Goal: Transaction & Acquisition: Purchase product/service

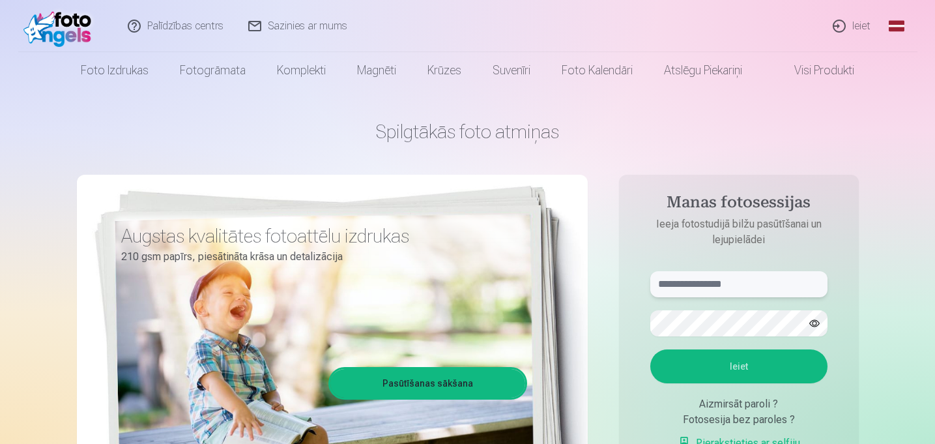
click at [696, 285] on input "text" at bounding box center [738, 284] width 177 height 26
type input "**********"
click at [735, 365] on button "Ieiet" at bounding box center [738, 366] width 177 height 34
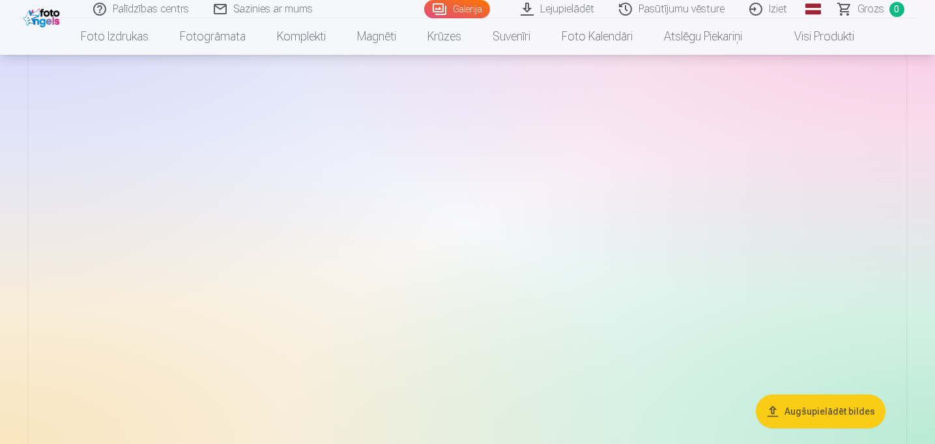
scroll to position [107, 0]
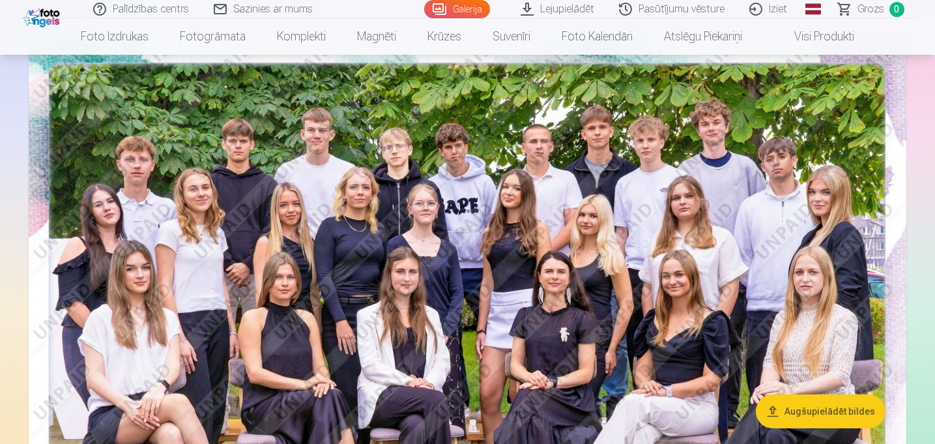
click at [816, 409] on button "Augšupielādēt bildes" at bounding box center [821, 411] width 130 height 34
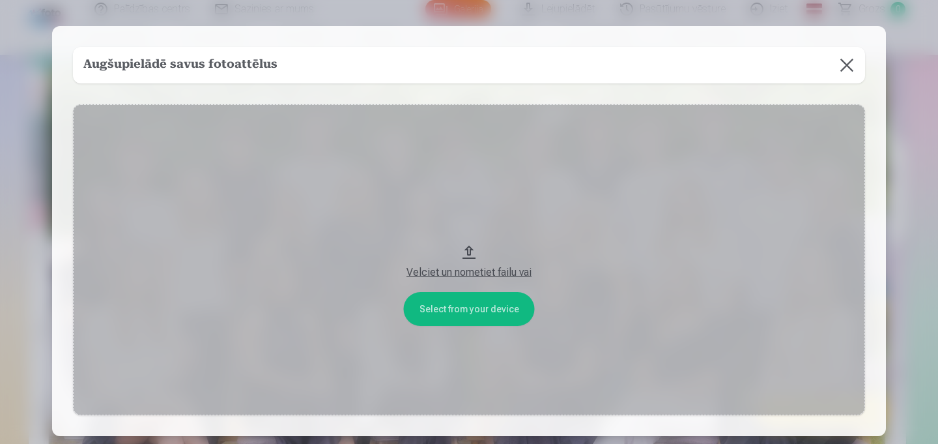
click at [849, 62] on button at bounding box center [847, 65] width 36 height 36
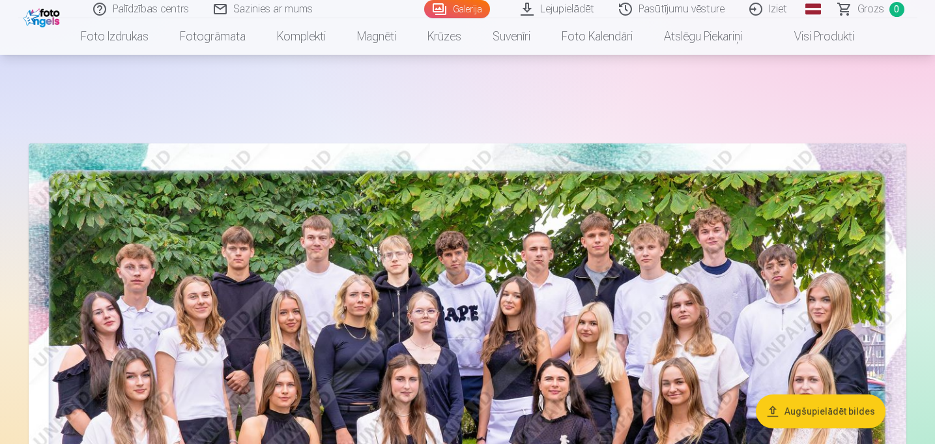
scroll to position [161, 0]
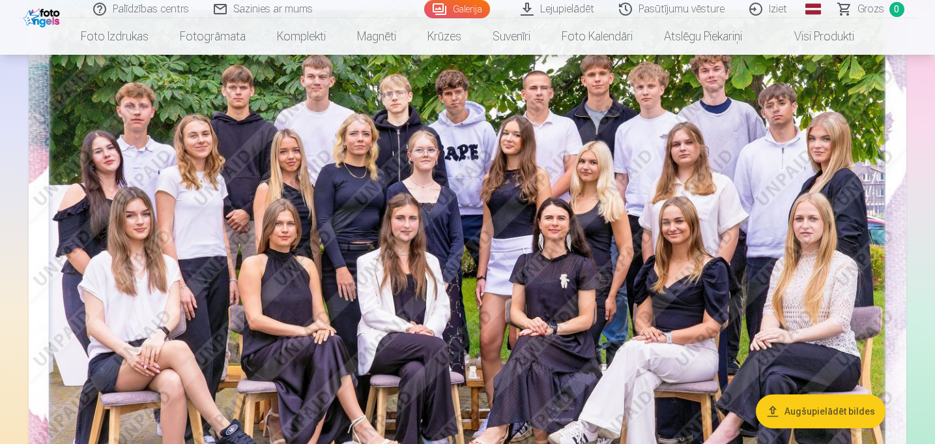
click at [466, 275] on img at bounding box center [467, 275] width 877 height 586
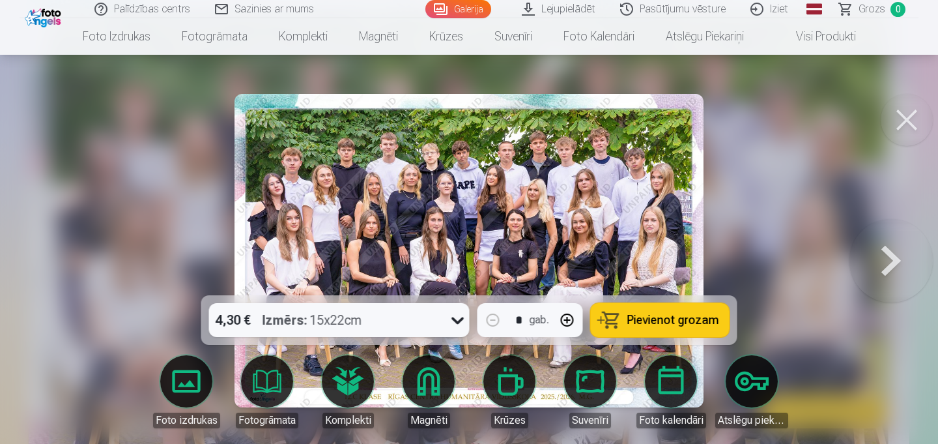
click at [905, 122] on button at bounding box center [907, 120] width 52 height 52
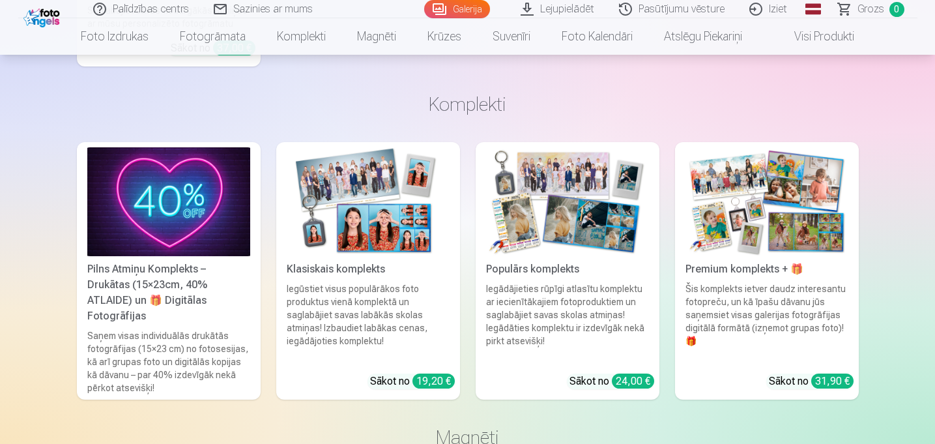
scroll to position [6037, 0]
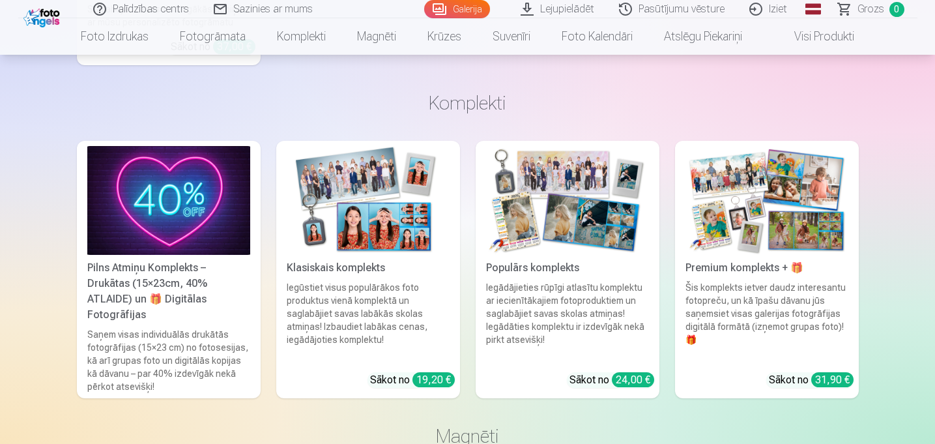
click at [374, 214] on img at bounding box center [368, 200] width 163 height 109
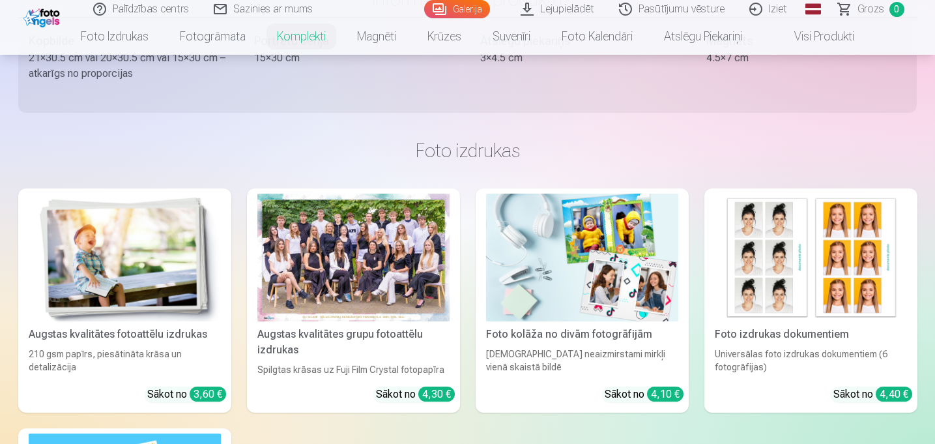
scroll to position [824, 0]
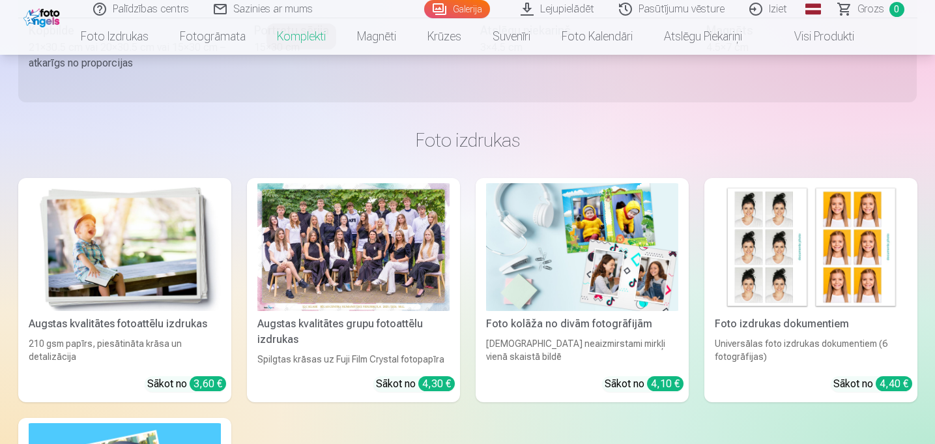
click at [364, 328] on div "Augstas kvalitātes grupu fotoattēlu izdrukas" at bounding box center [353, 331] width 203 height 31
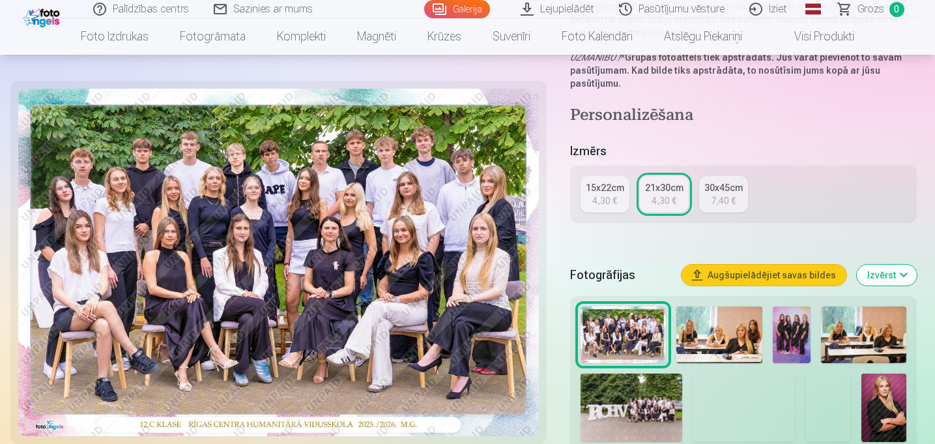
scroll to position [208, 0]
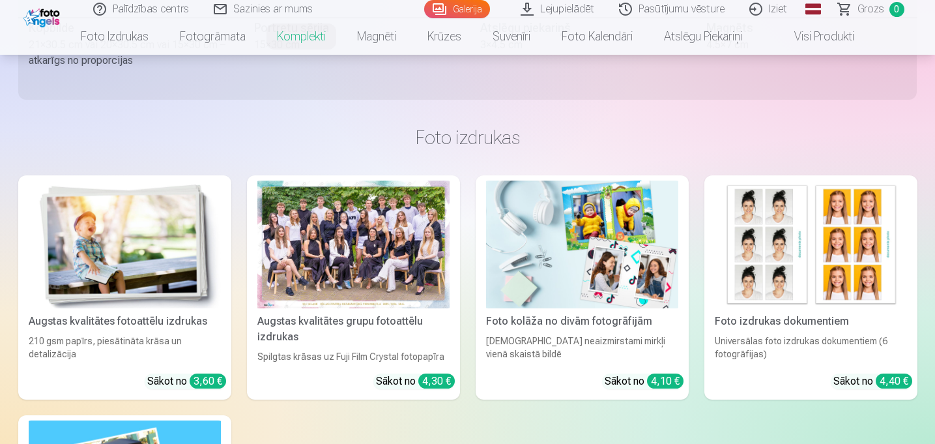
scroll to position [827, 0]
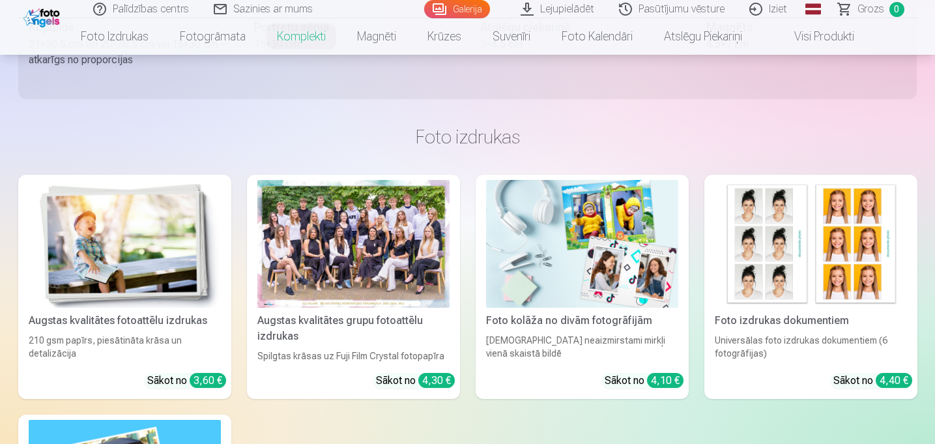
click at [137, 263] on img at bounding box center [125, 244] width 192 height 128
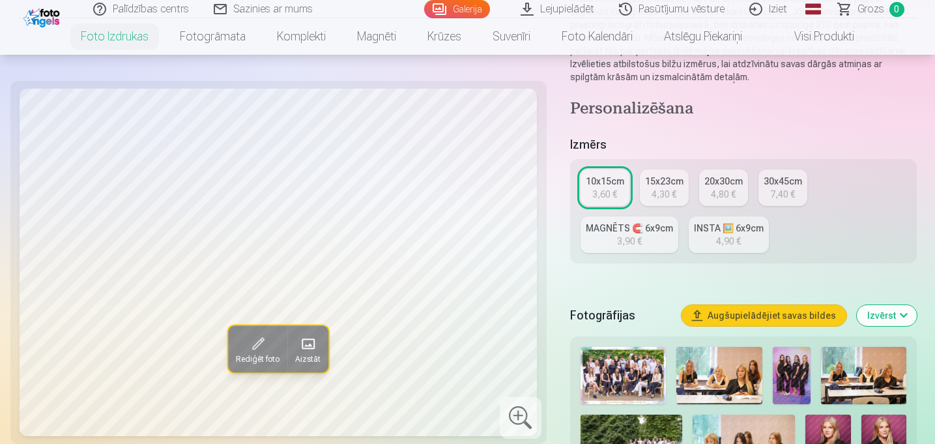
scroll to position [191, 0]
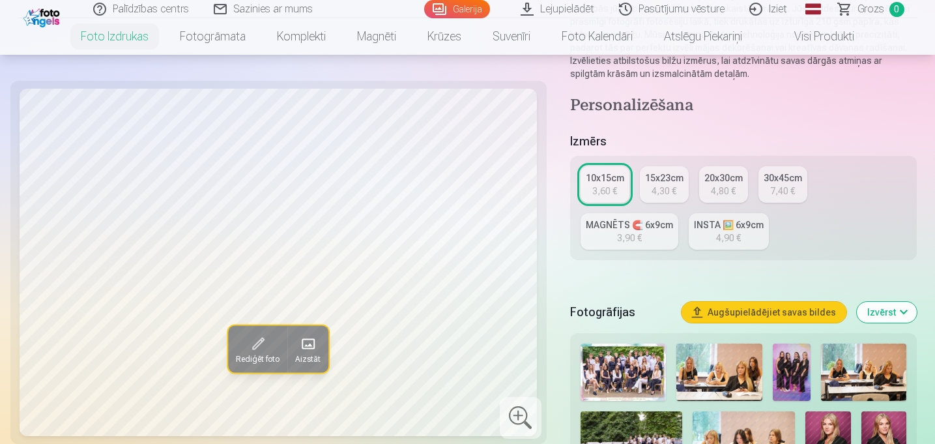
click at [694, 218] on div "INSTA 🖼️ 6x9cm" at bounding box center [729, 224] width 70 height 13
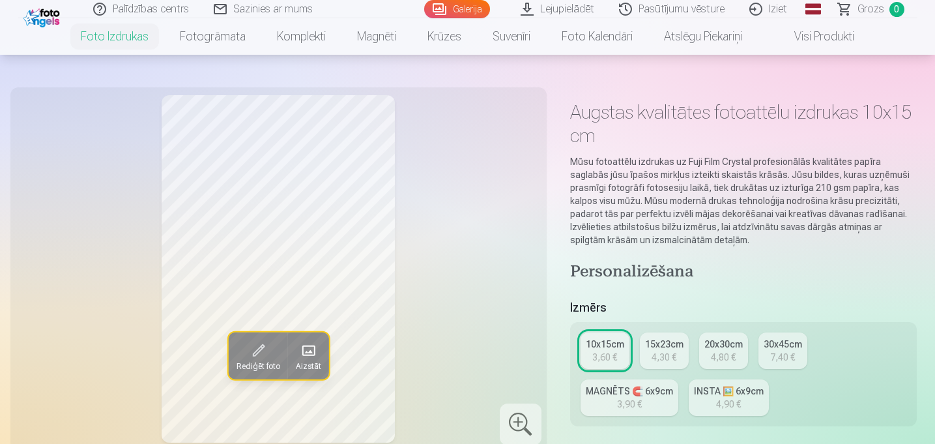
scroll to position [174, 0]
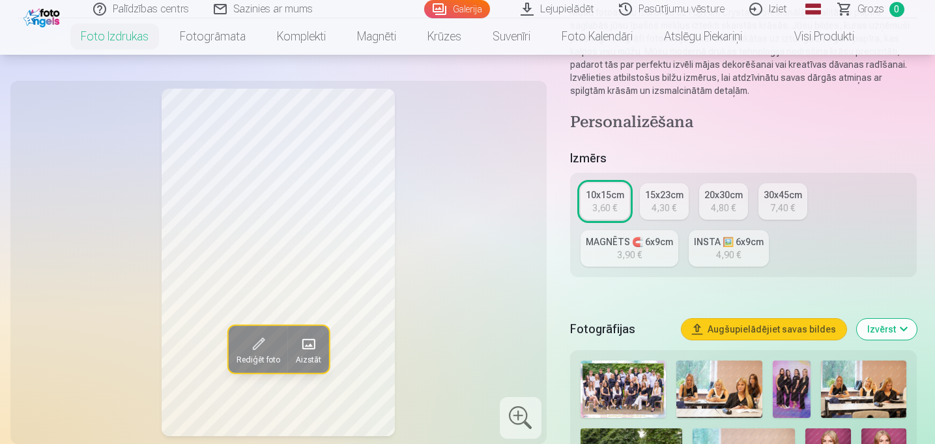
click at [716, 201] on div "4,80 €" at bounding box center [723, 207] width 25 height 13
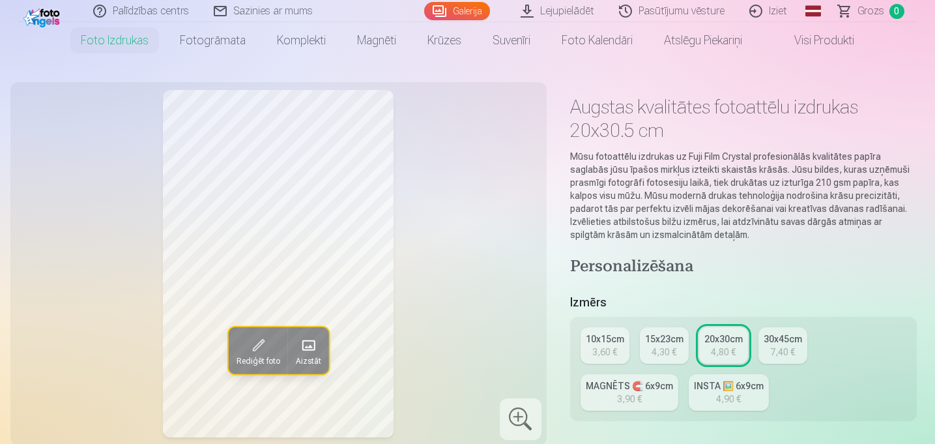
scroll to position [29, 0]
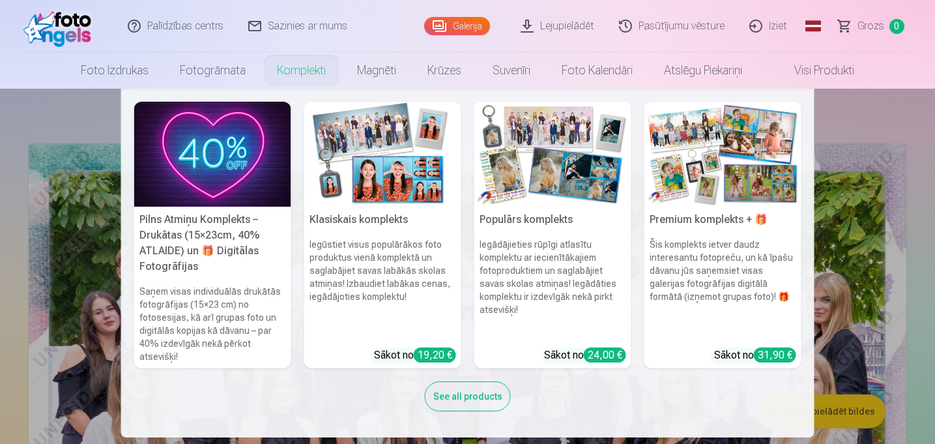
click at [208, 218] on h5 "Pilns Atmiņu Komplekts – Drukātas (15×23cm, 40% ATLAIDE) un 🎁 Digitālas Fotogrā…" at bounding box center [212, 243] width 157 height 73
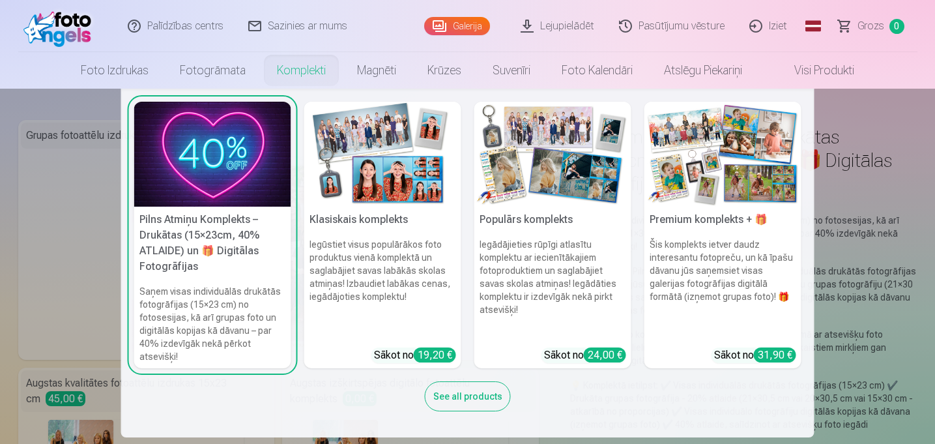
click at [306, 67] on link "Komplekti" at bounding box center [301, 70] width 80 height 36
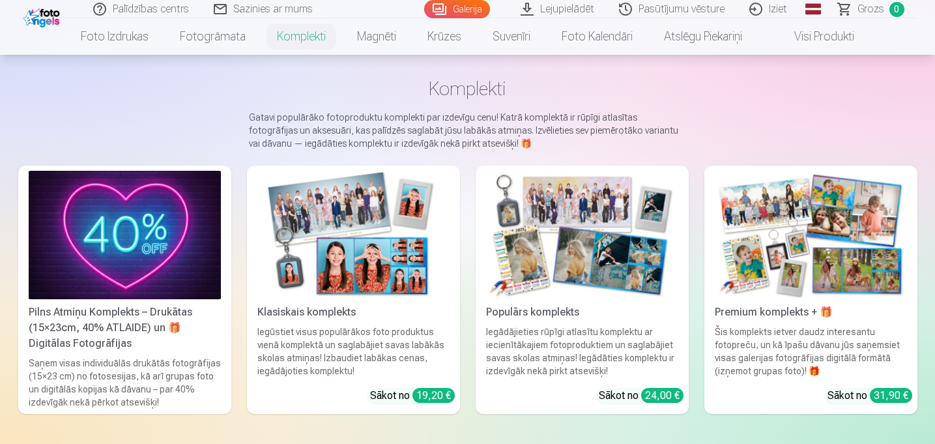
scroll to position [59, 0]
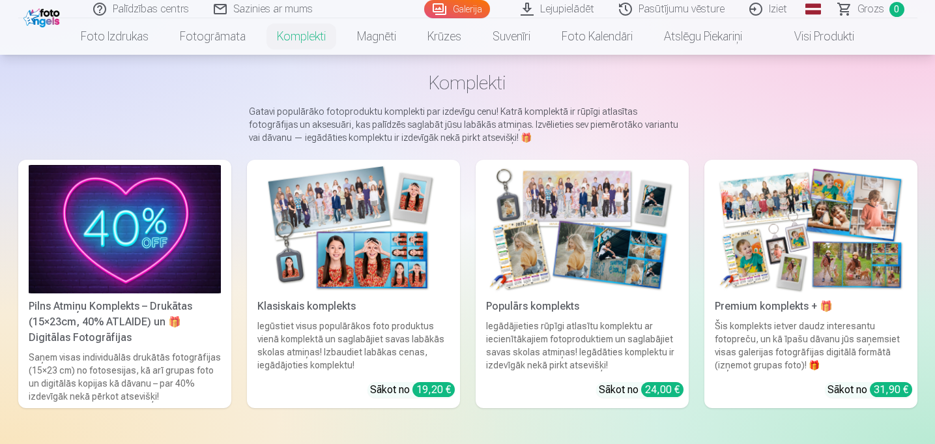
click at [349, 280] on img at bounding box center [353, 229] width 192 height 128
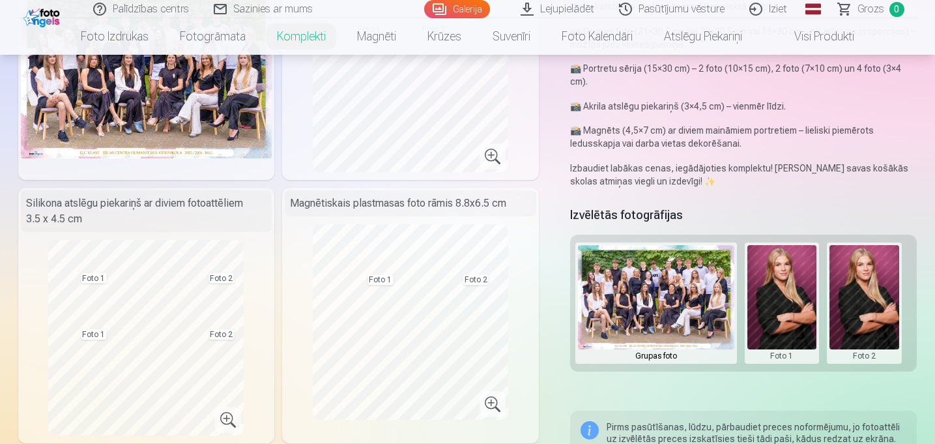
scroll to position [181, 0]
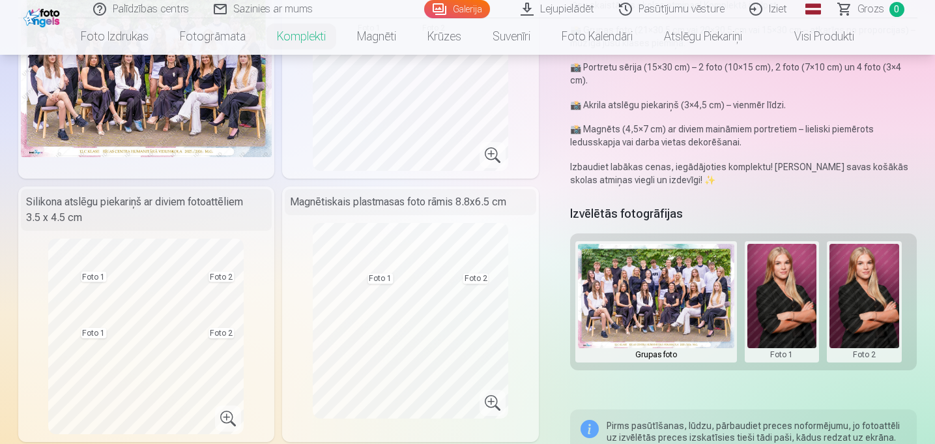
click at [861, 281] on button at bounding box center [864, 302] width 70 height 116
click at [866, 289] on button "Nomainiet foto" at bounding box center [867, 288] width 106 height 36
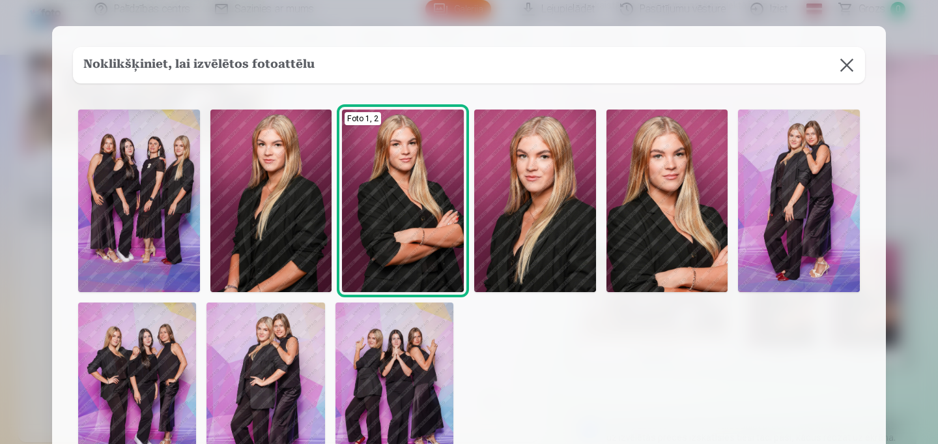
click at [287, 204] on img at bounding box center [271, 200] width 122 height 182
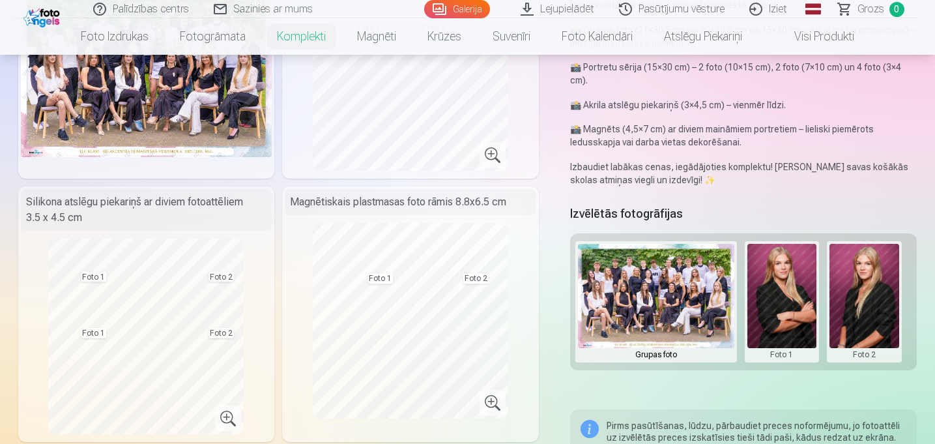
click at [773, 281] on button at bounding box center [782, 302] width 70 height 116
click at [781, 294] on button "Nomainiet foto" at bounding box center [784, 288] width 106 height 36
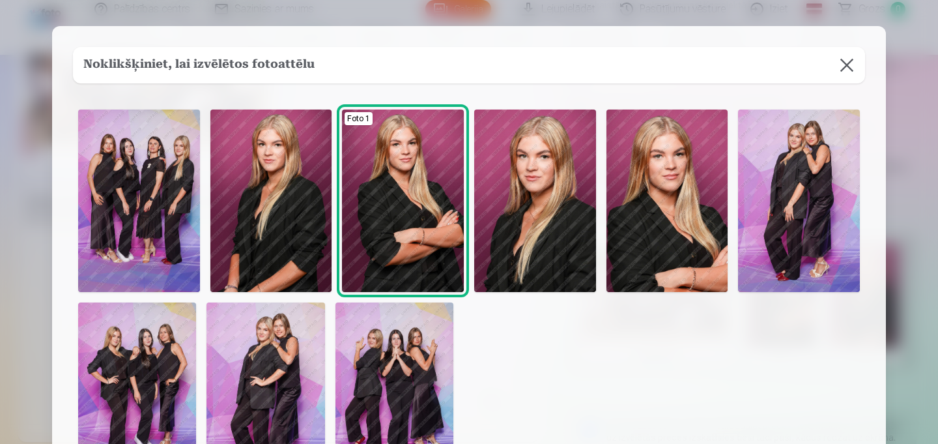
click at [680, 236] on img at bounding box center [667, 200] width 122 height 182
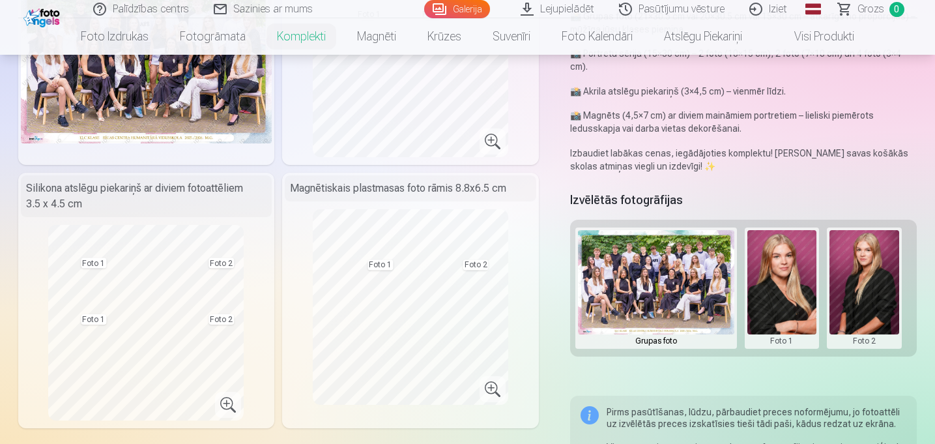
scroll to position [212, 0]
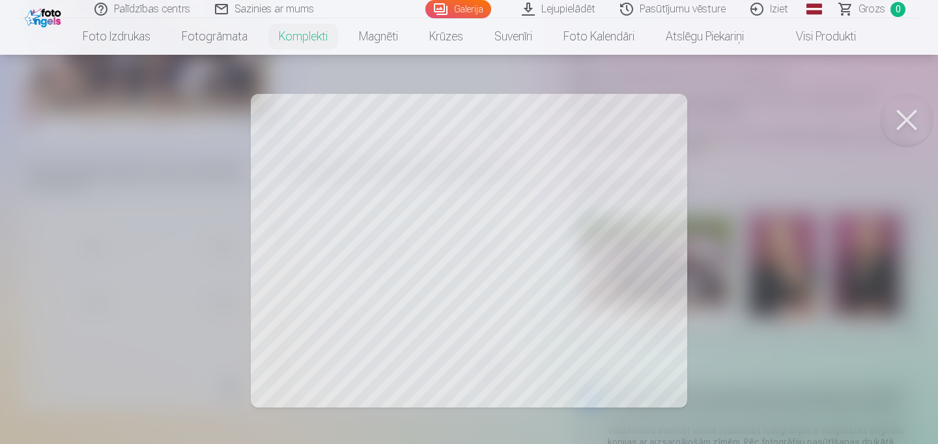
click at [905, 116] on button at bounding box center [907, 120] width 52 height 52
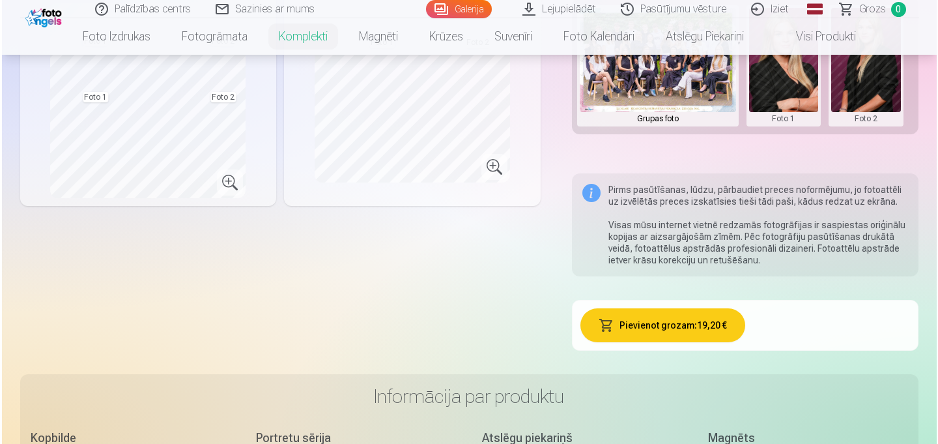
scroll to position [434, 0]
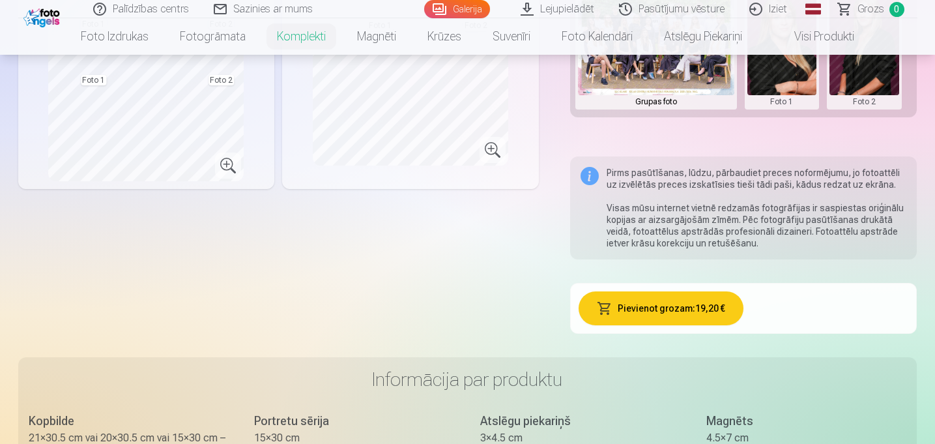
click at [665, 297] on button "Pievienot grozam : 19,20 €" at bounding box center [660, 308] width 165 height 34
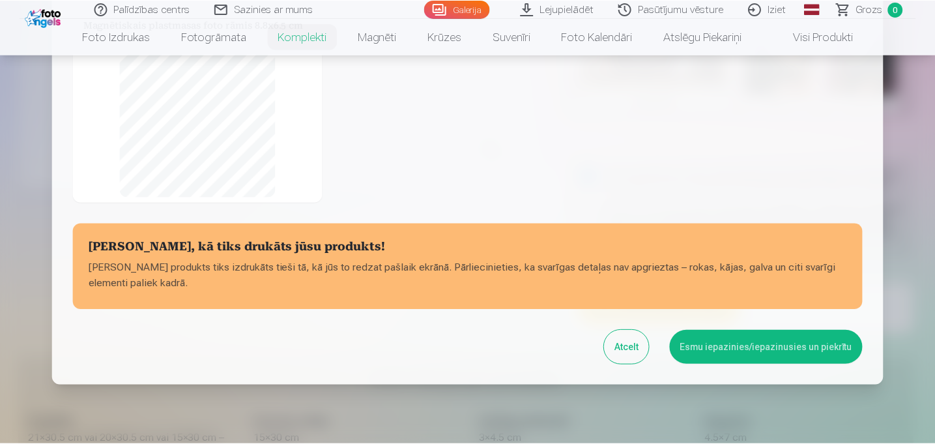
scroll to position [262, 0]
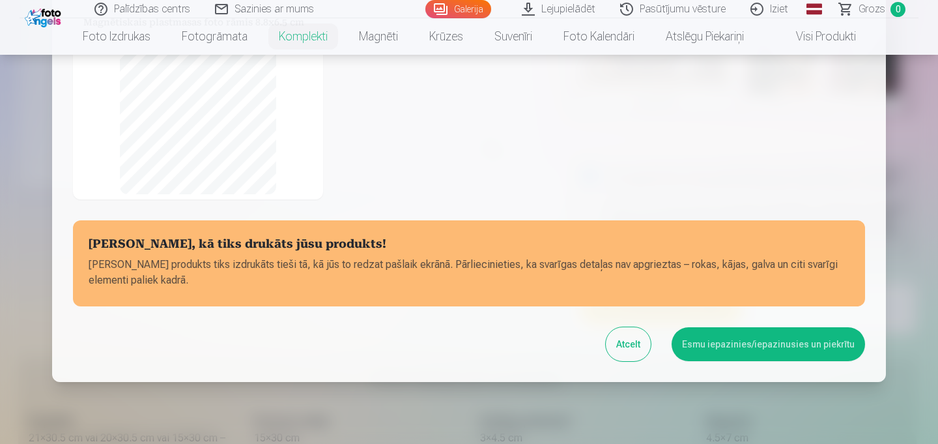
click at [751, 334] on button "Esmu iepazinies/iepazinusies un piekrītu" at bounding box center [768, 344] width 193 height 34
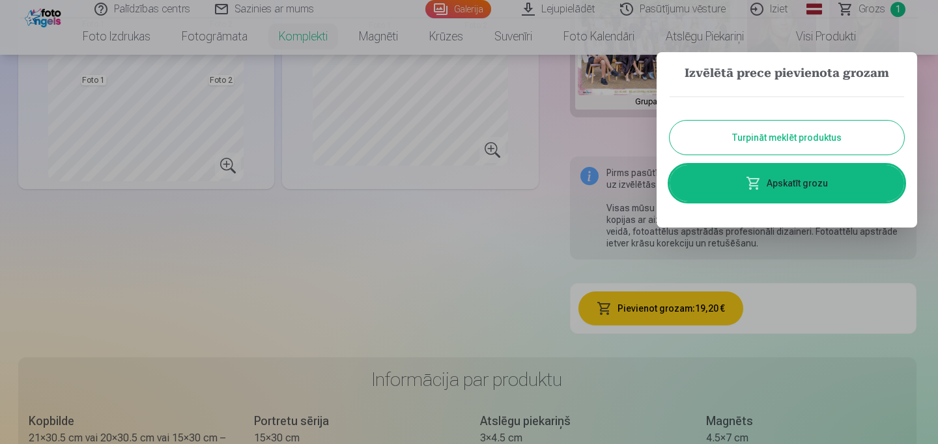
click at [779, 135] on button "Turpināt meklēt produktus" at bounding box center [787, 138] width 235 height 34
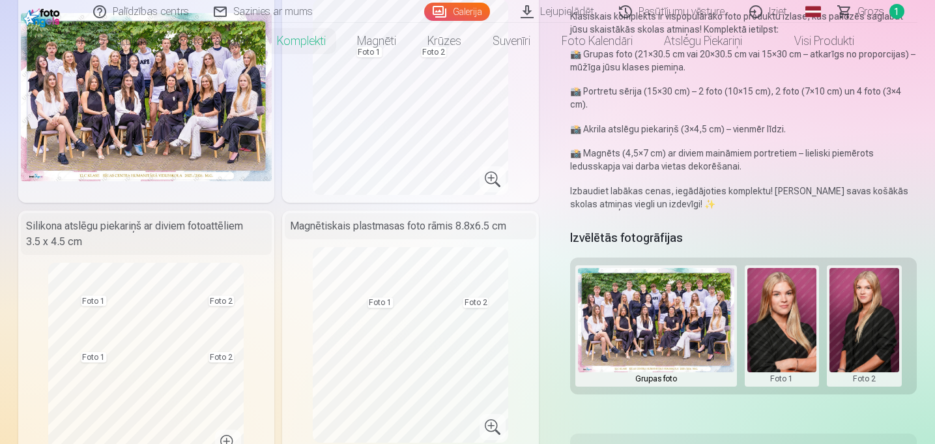
scroll to position [0, 0]
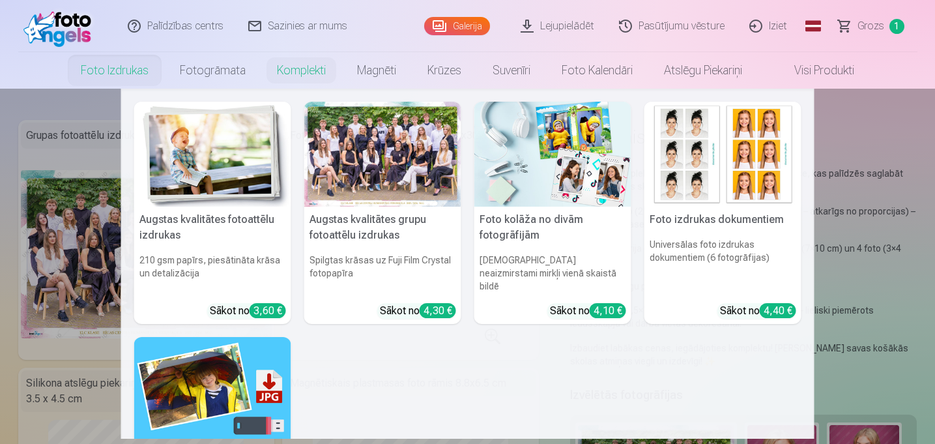
click at [135, 68] on link "Foto izdrukas" at bounding box center [114, 70] width 99 height 36
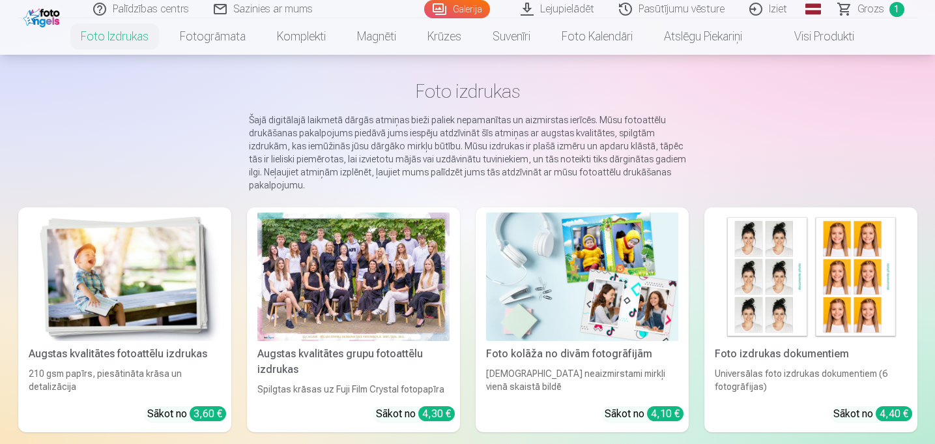
scroll to position [60, 0]
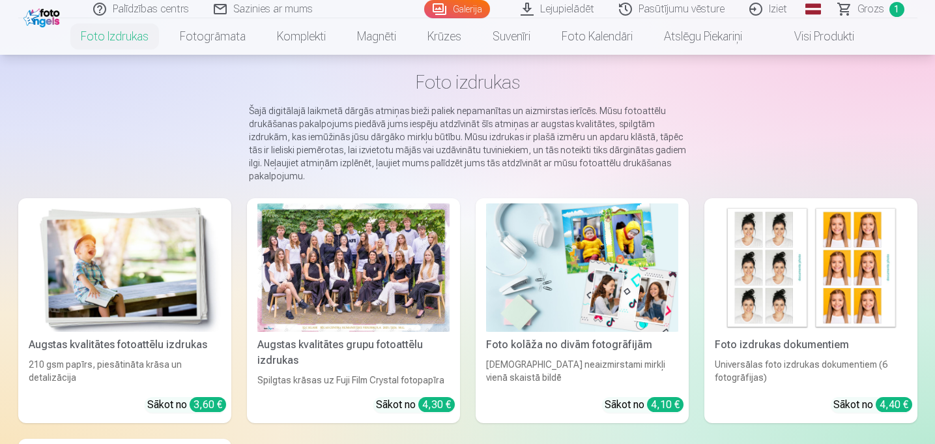
click at [139, 337] on div "Augstas kvalitātes fotoattēlu izdrukas" at bounding box center [124, 345] width 203 height 16
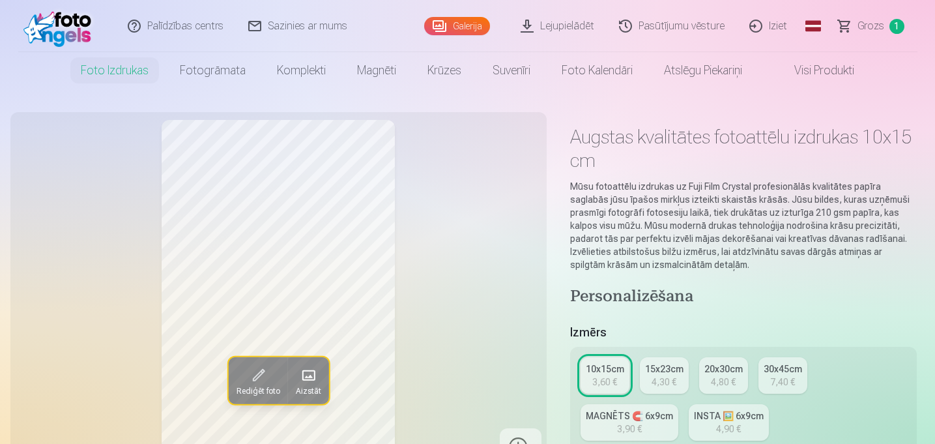
click at [599, 375] on div "3,60 €" at bounding box center [604, 381] width 25 height 13
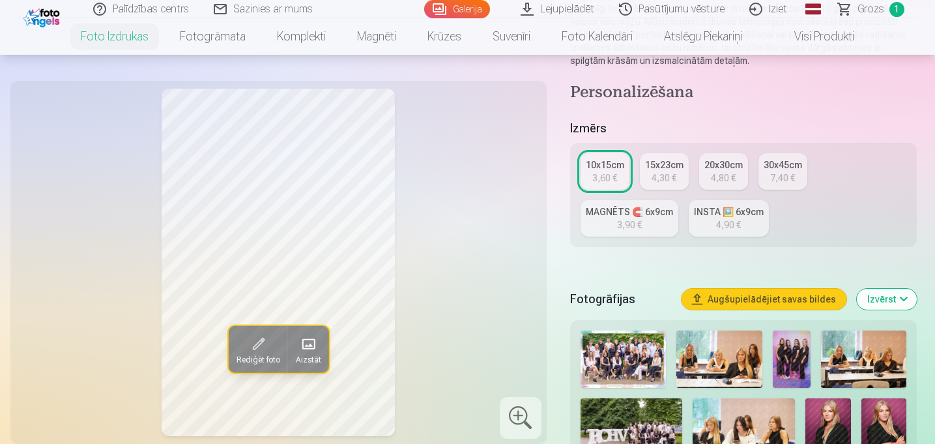
scroll to position [225, 0]
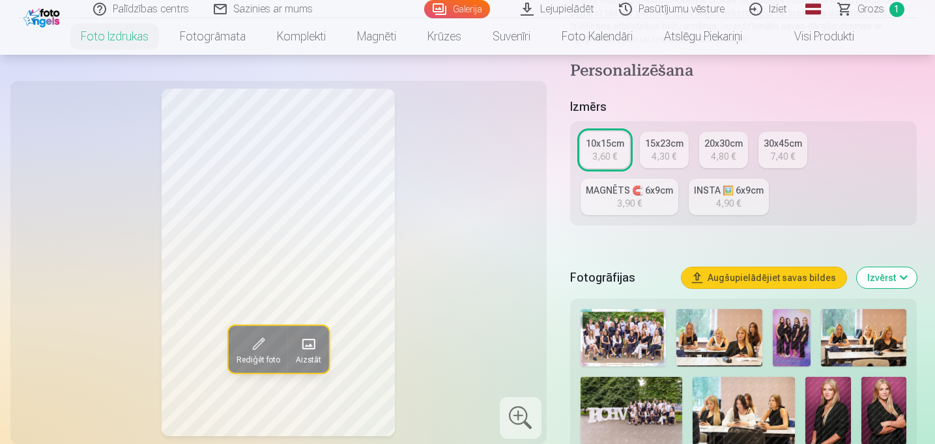
click at [262, 346] on span at bounding box center [258, 344] width 21 height 21
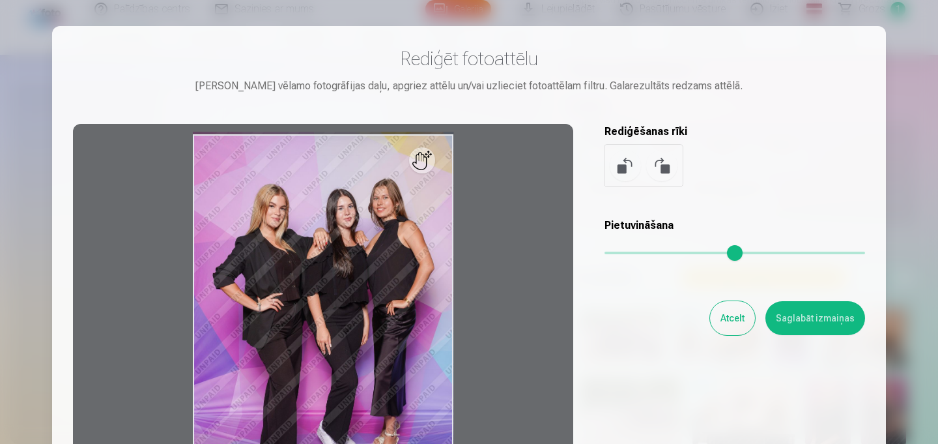
click at [716, 317] on div "Atcelt Saglabāt izmaiņas" at bounding box center [735, 318] width 261 height 34
click at [731, 317] on button "Atcelt" at bounding box center [732, 318] width 45 height 34
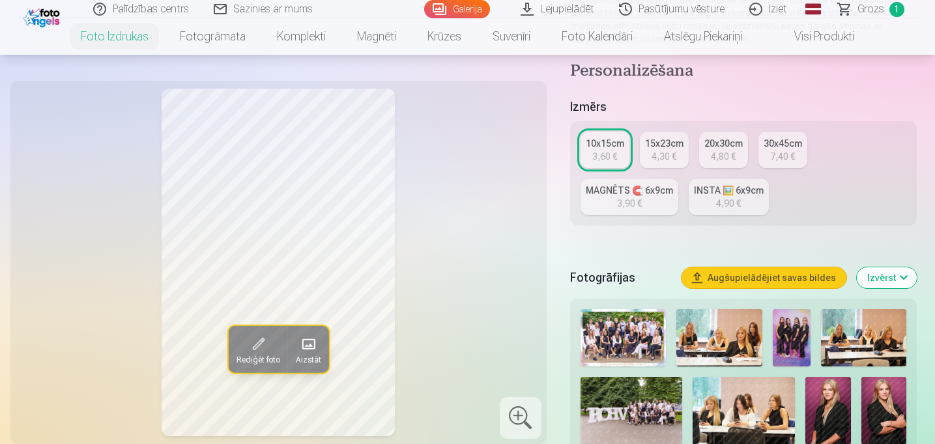
click at [790, 309] on img at bounding box center [792, 337] width 38 height 57
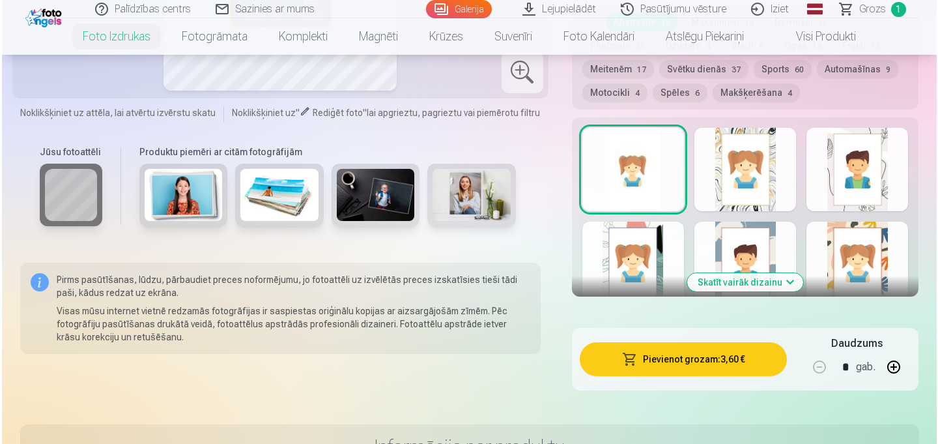
scroll to position [764, 0]
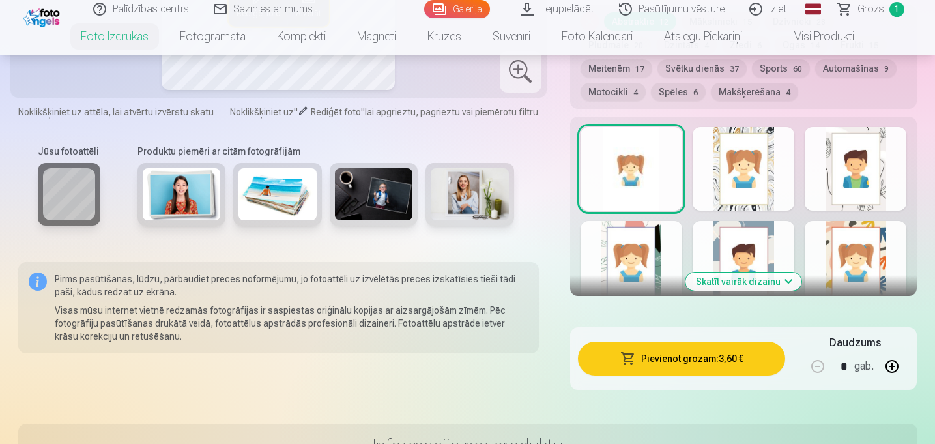
click at [691, 341] on button "Pievienot grozam : 3,60 €" at bounding box center [682, 358] width 208 height 34
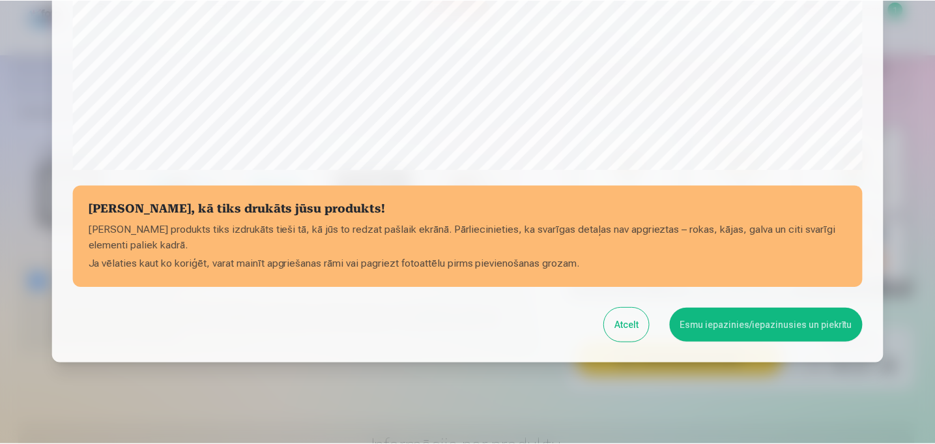
scroll to position [479, 0]
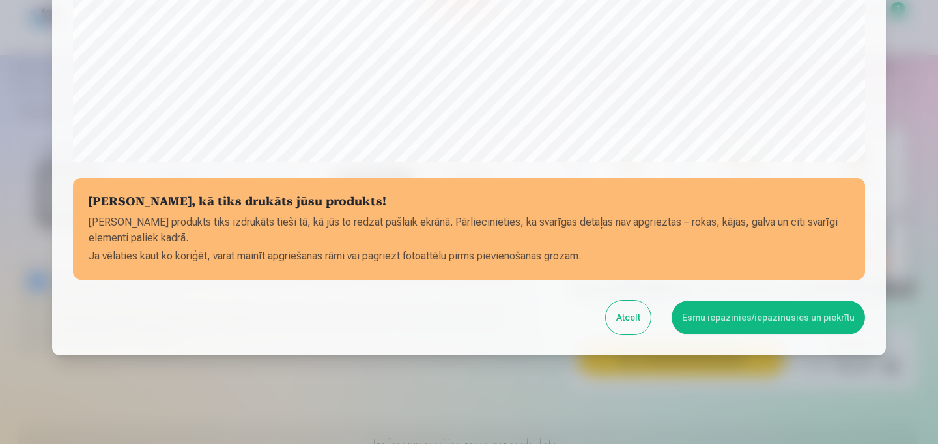
click at [740, 303] on button "Esmu iepazinies/iepazinusies un piekrītu" at bounding box center [768, 317] width 193 height 34
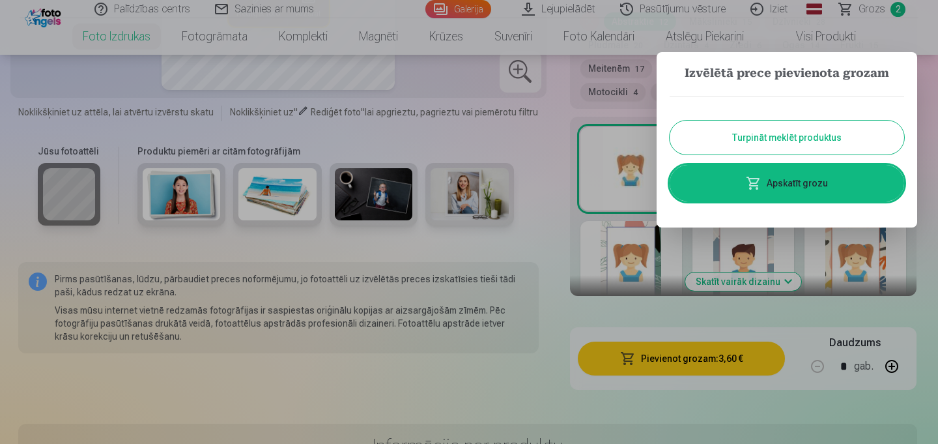
click at [743, 132] on button "Turpināt meklēt produktus" at bounding box center [787, 138] width 235 height 34
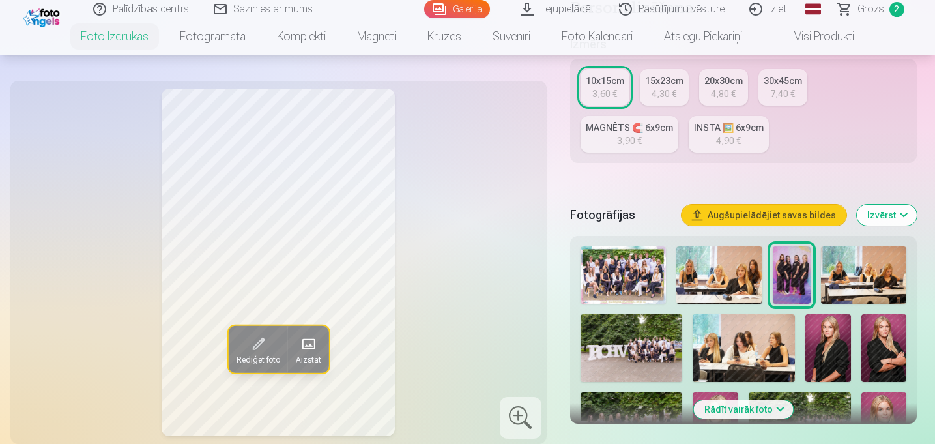
scroll to position [281, 0]
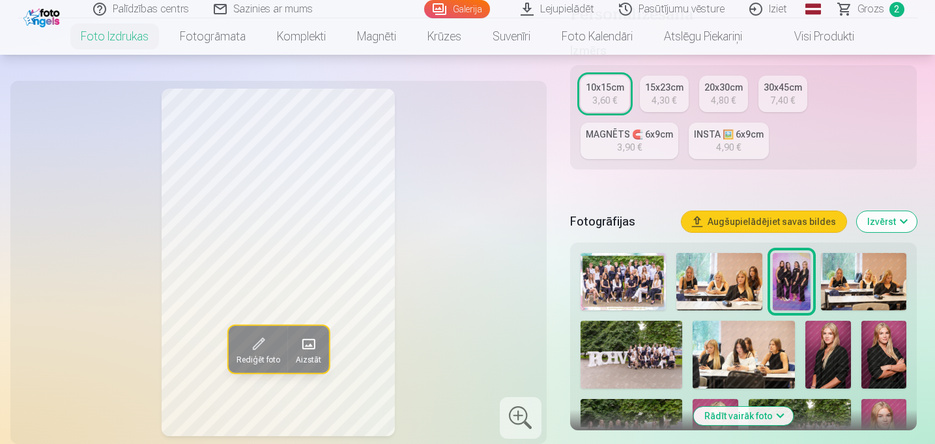
click at [742, 406] on button "Rādīt vairāk foto" at bounding box center [744, 415] width 100 height 18
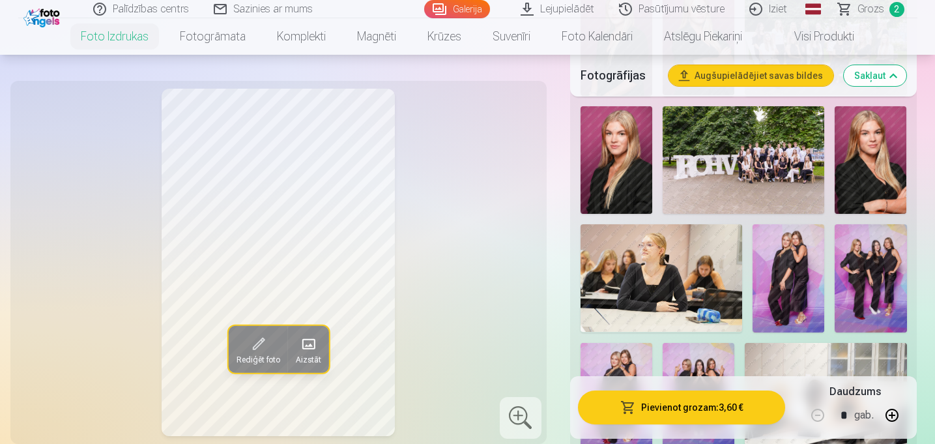
scroll to position [936, 0]
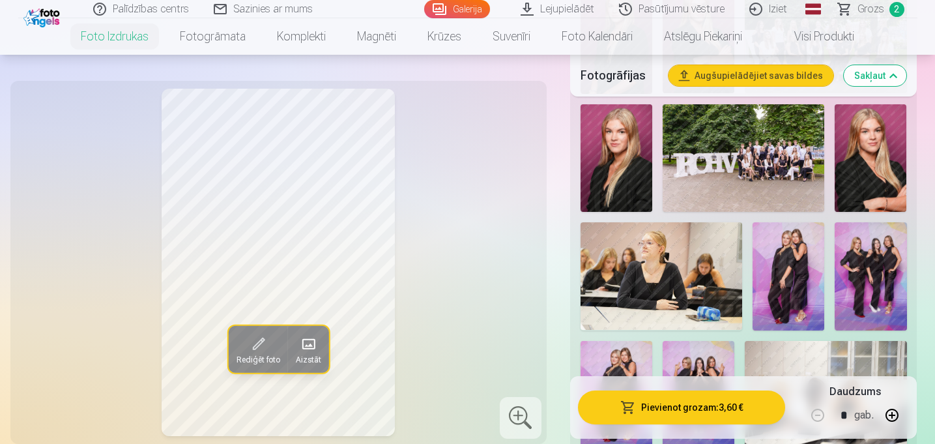
click at [790, 240] on img at bounding box center [788, 276] width 72 height 108
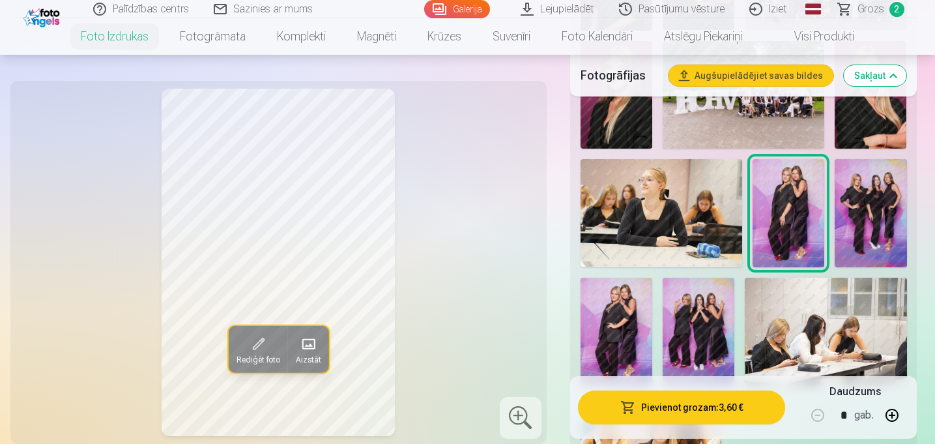
scroll to position [1001, 0]
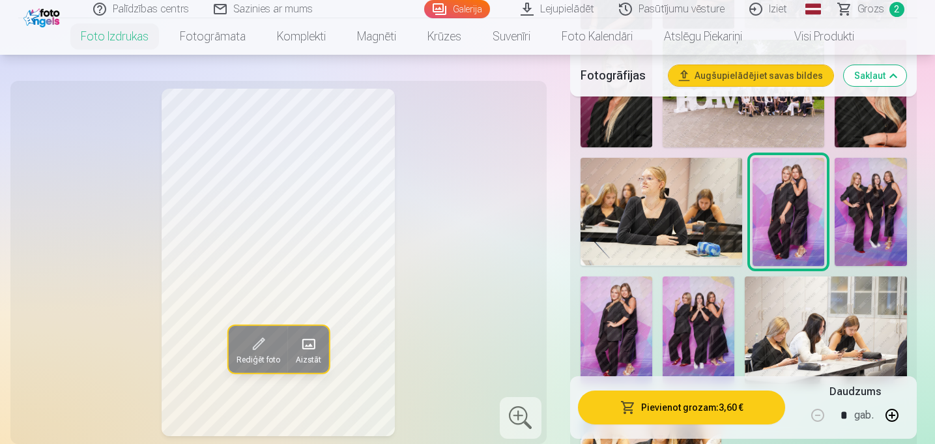
click at [701, 281] on img at bounding box center [698, 330] width 72 height 108
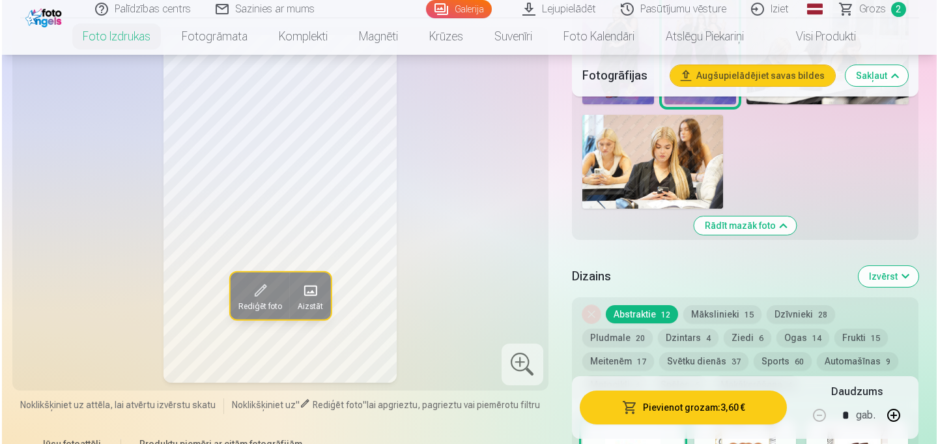
scroll to position [1282, 0]
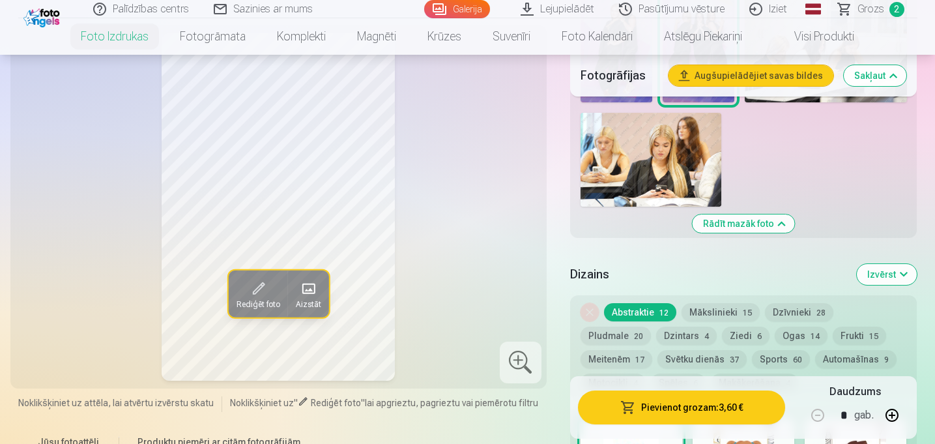
click at [691, 412] on button "Pievienot grozam : 3,60 €" at bounding box center [682, 407] width 208 height 34
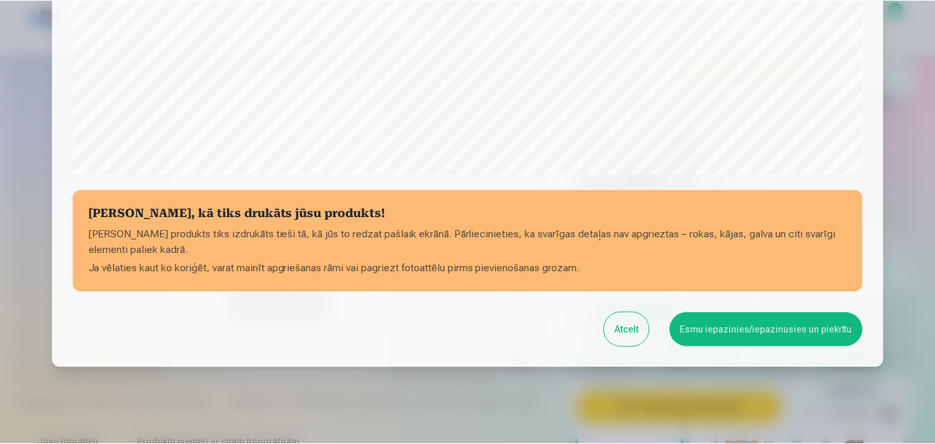
scroll to position [479, 0]
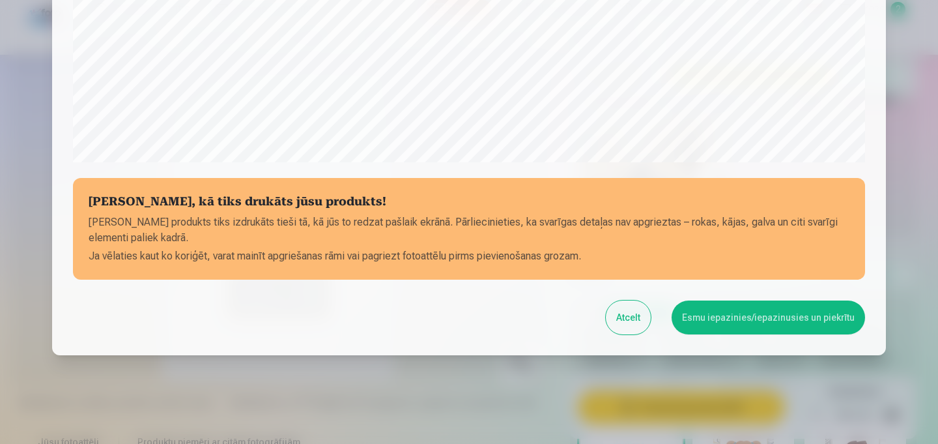
click at [756, 309] on button "Esmu iepazinies/iepazinusies un piekrītu" at bounding box center [768, 317] width 193 height 34
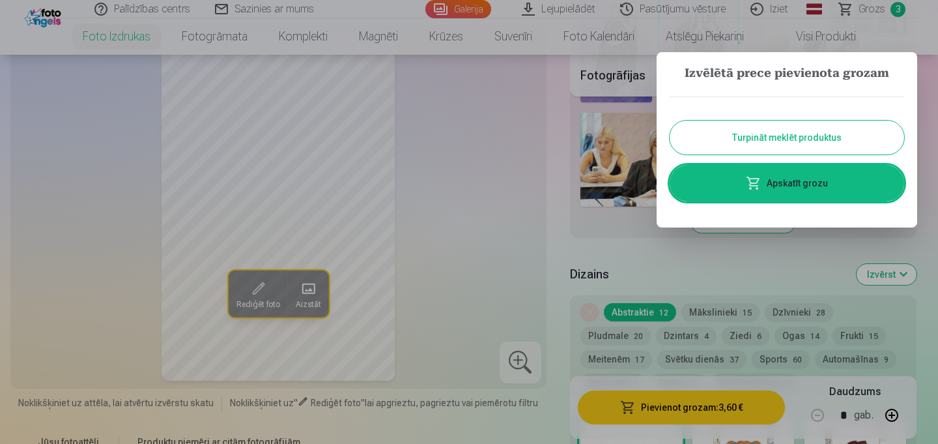
click at [791, 133] on button "Turpināt meklēt produktus" at bounding box center [787, 138] width 235 height 34
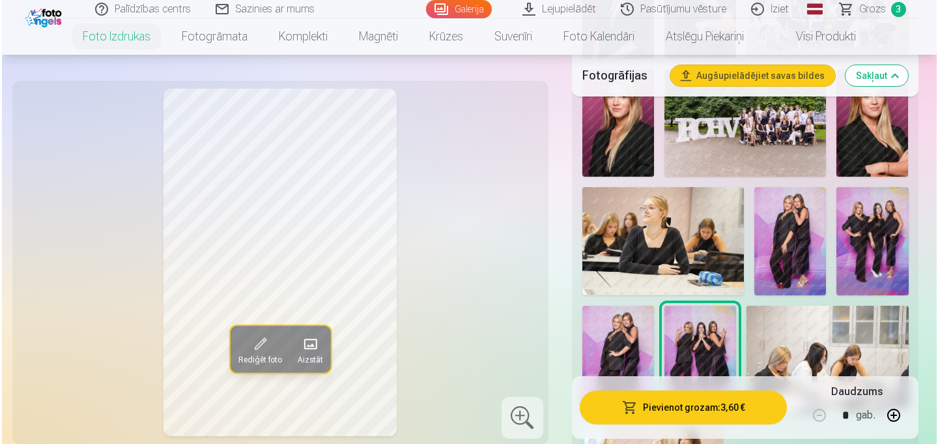
scroll to position [976, 0]
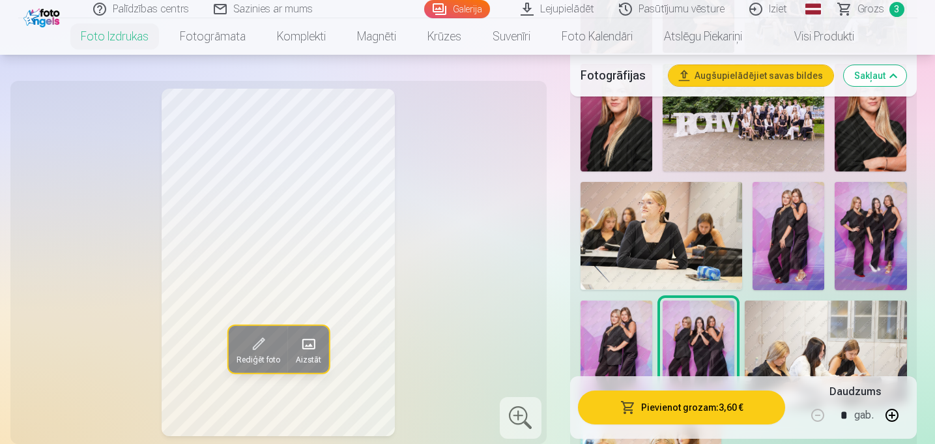
click at [632, 304] on img at bounding box center [616, 354] width 72 height 108
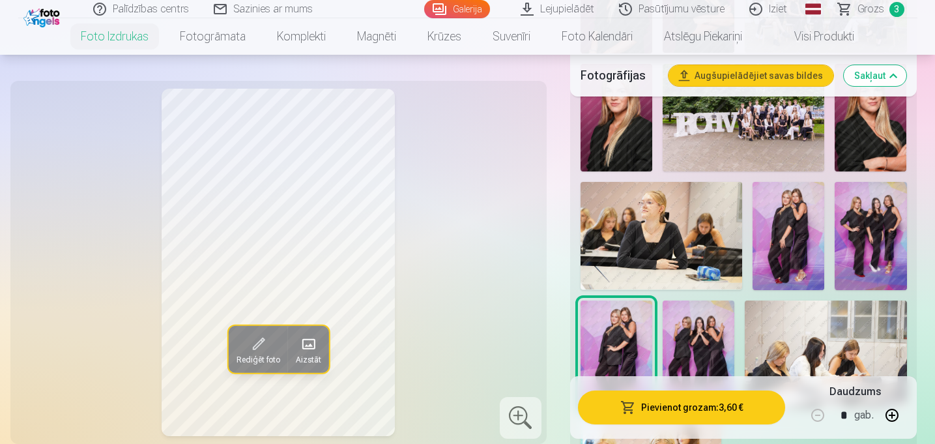
click at [792, 188] on img at bounding box center [788, 236] width 72 height 108
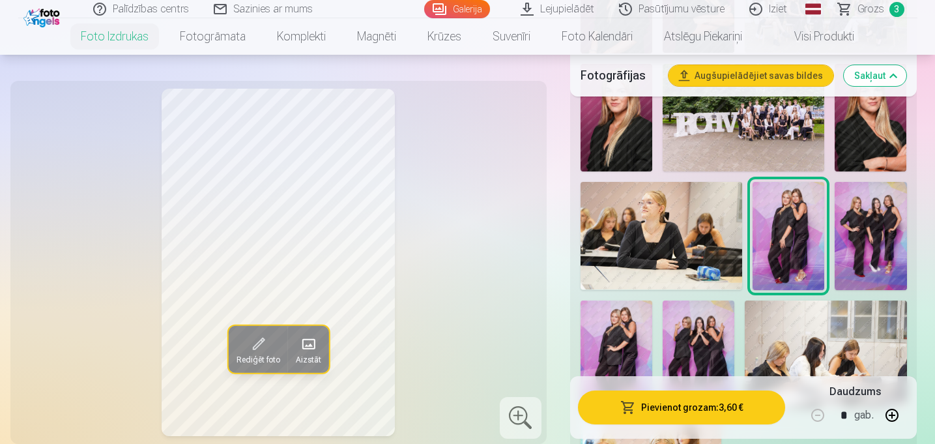
click at [679, 407] on button "Pievienot grozam : 3,60 €" at bounding box center [682, 407] width 208 height 34
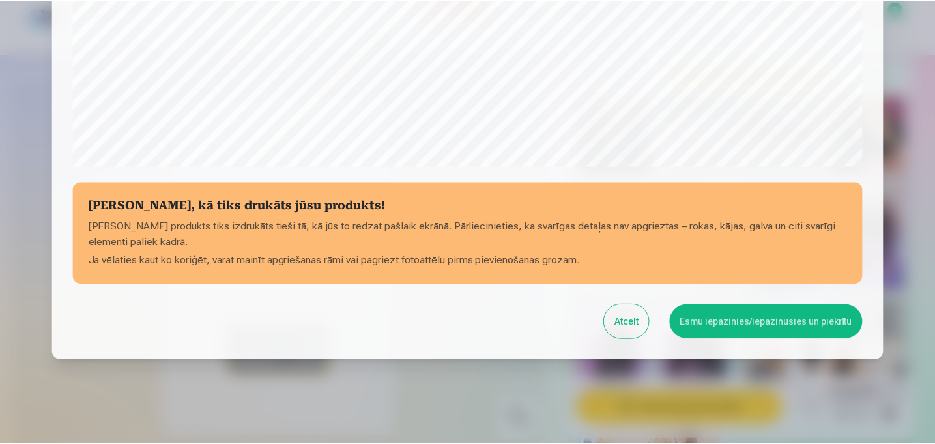
scroll to position [479, 0]
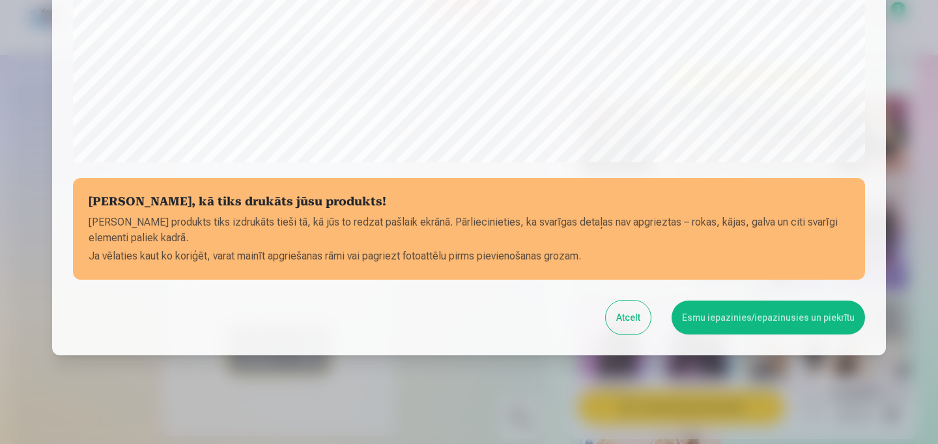
click at [753, 300] on button "Esmu iepazinies/iepazinusies un piekrītu" at bounding box center [768, 317] width 193 height 34
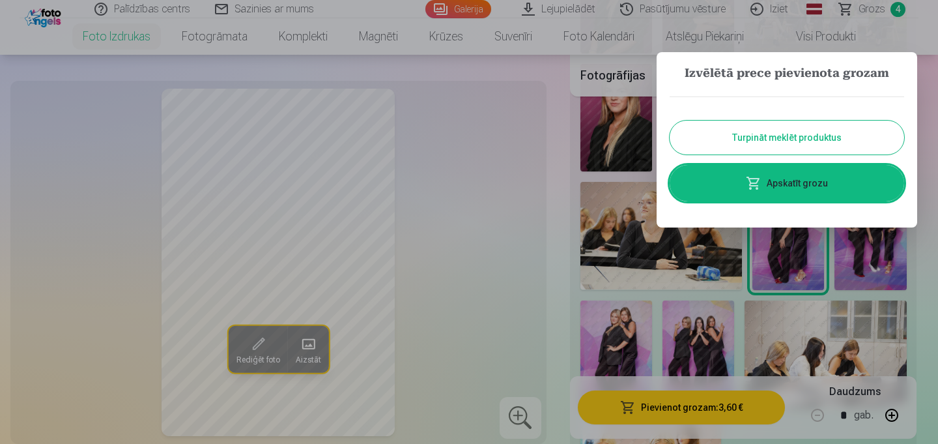
click at [781, 139] on button "Turpināt meklēt produktus" at bounding box center [787, 138] width 235 height 34
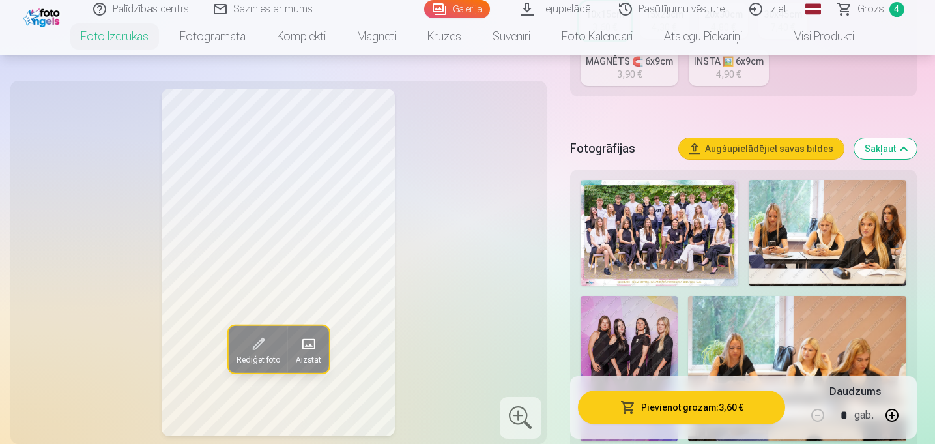
scroll to position [353, 0]
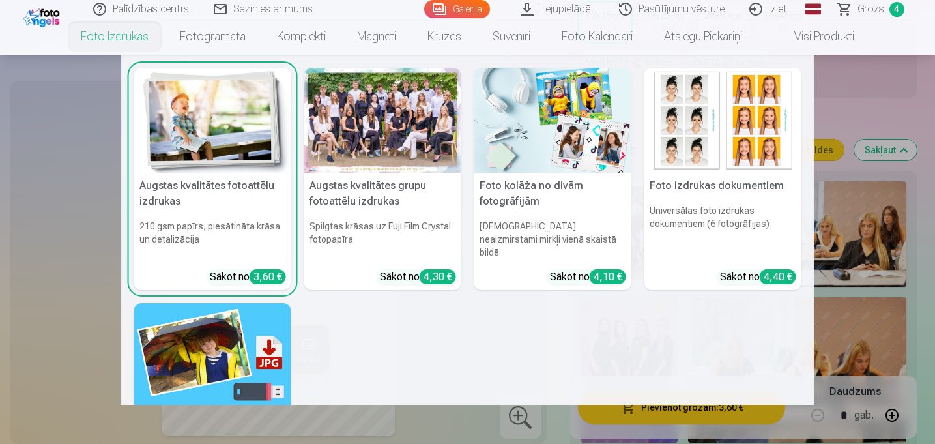
click at [140, 39] on link "Foto izdrukas" at bounding box center [114, 36] width 99 height 36
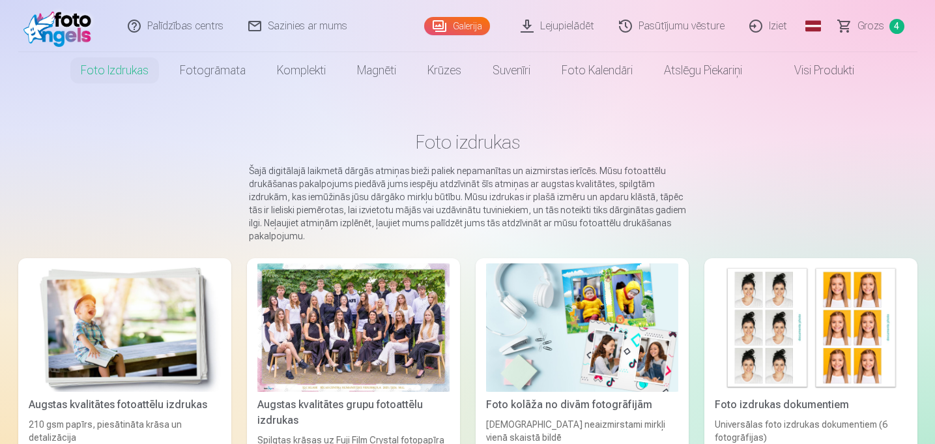
click at [332, 334] on div at bounding box center [353, 327] width 192 height 128
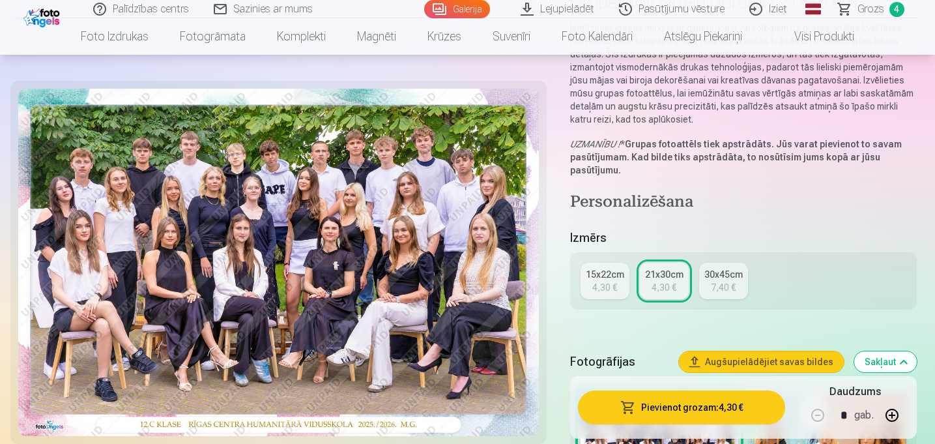
scroll to position [135, 0]
click at [608, 280] on div "4,30 €" at bounding box center [604, 286] width 25 height 13
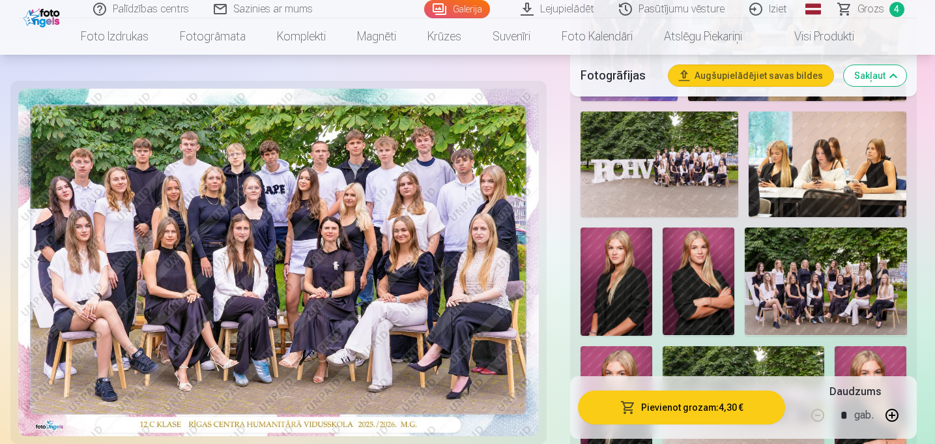
scroll to position [638, 0]
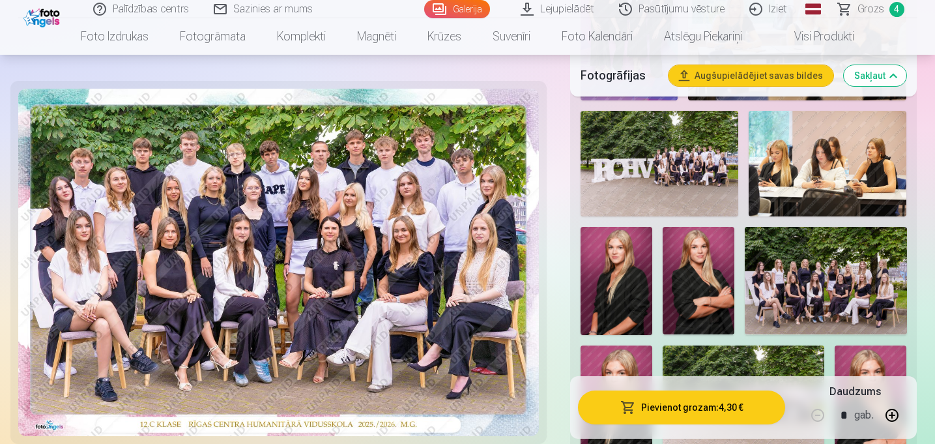
click at [823, 255] on img at bounding box center [826, 280] width 162 height 107
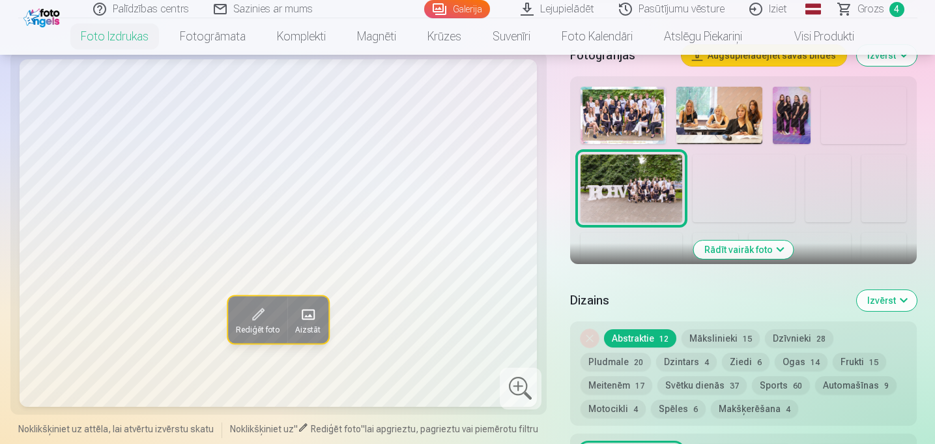
scroll to position [445, 0]
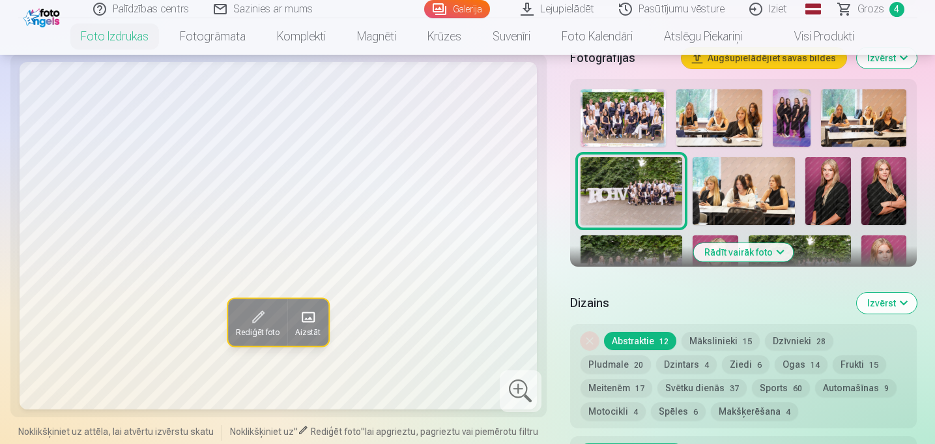
click at [757, 243] on button "Rādīt vairāk foto" at bounding box center [744, 252] width 100 height 18
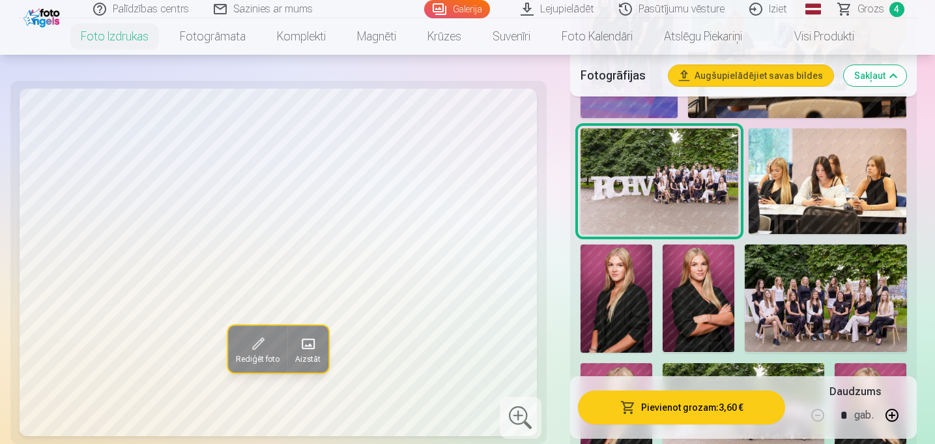
scroll to position [679, 0]
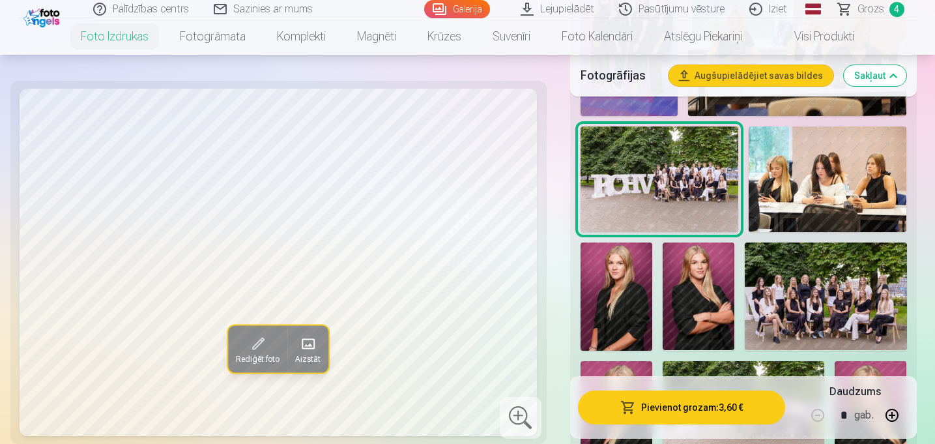
click at [827, 248] on img at bounding box center [826, 295] width 162 height 107
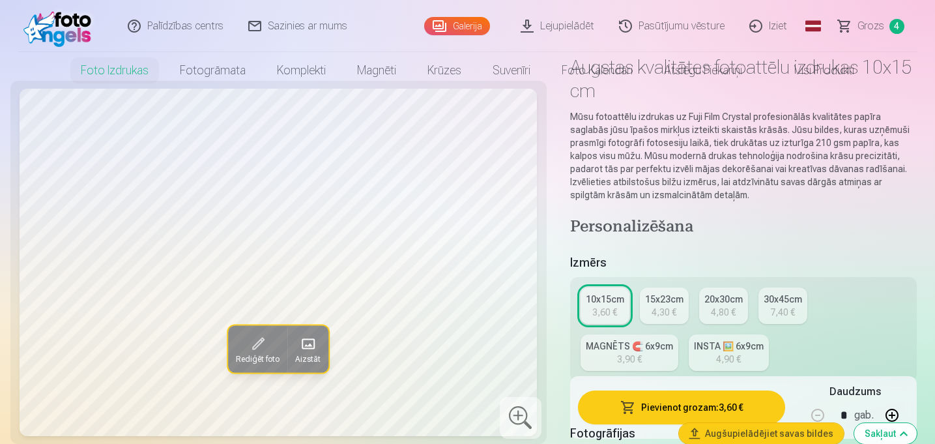
scroll to position [0, 0]
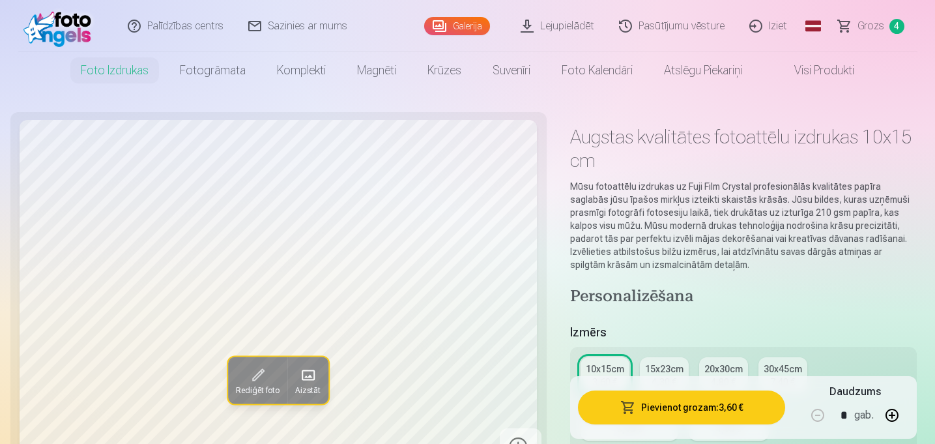
click at [658, 375] on div "4,30 €" at bounding box center [663, 381] width 25 height 13
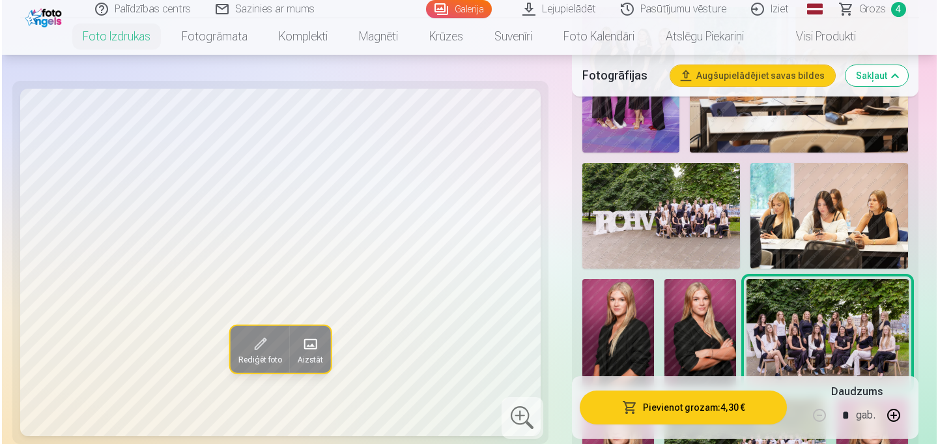
scroll to position [646, 0]
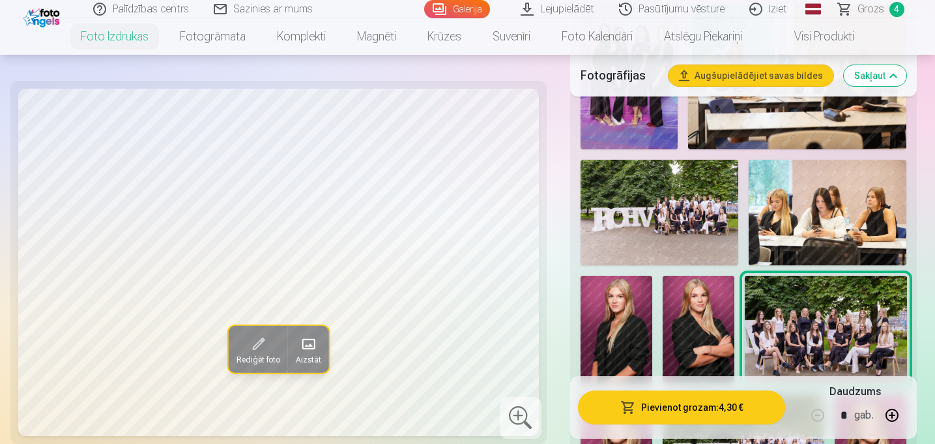
click at [694, 408] on button "Pievienot grozam : 4,30 €" at bounding box center [682, 407] width 208 height 34
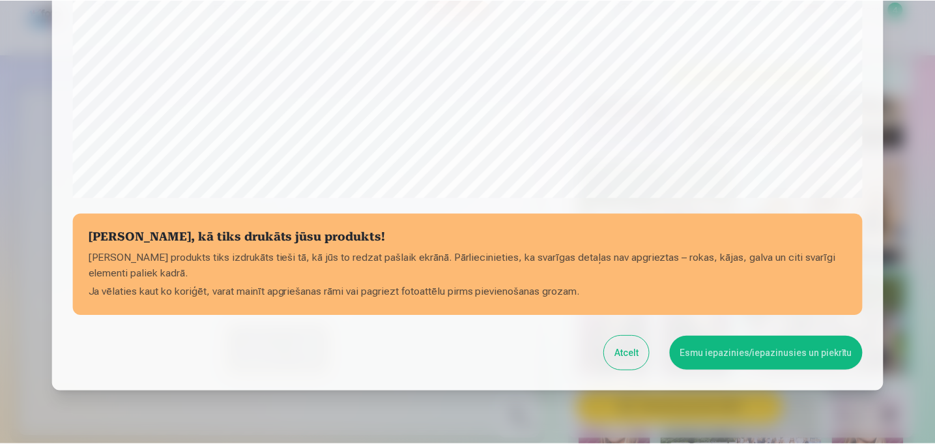
scroll to position [479, 0]
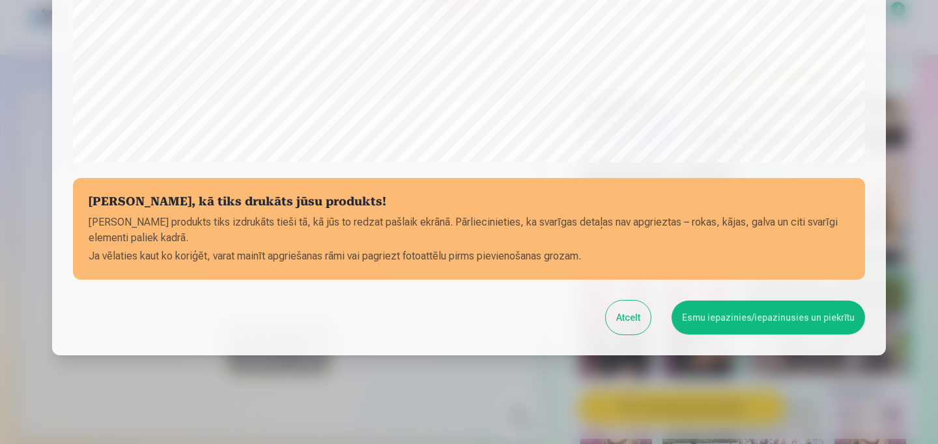
click at [786, 300] on button "Esmu iepazinies/iepazinusies un piekrītu" at bounding box center [768, 317] width 193 height 34
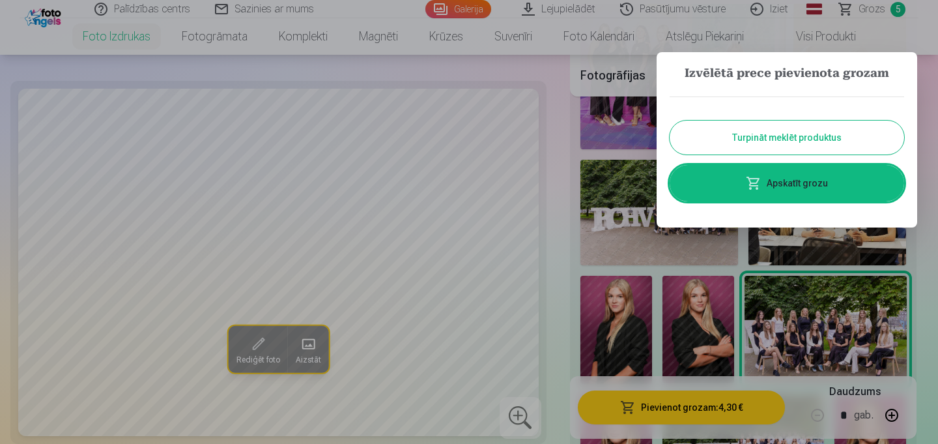
click at [795, 180] on link "Apskatīt grozu" at bounding box center [787, 183] width 235 height 36
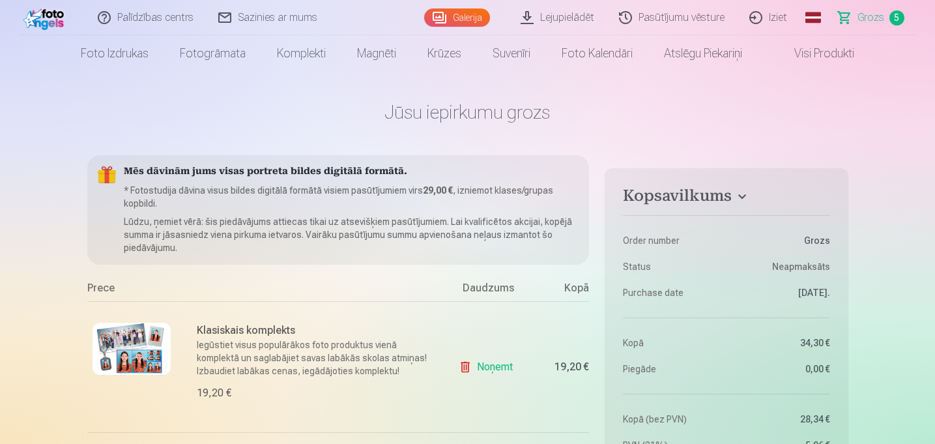
scroll to position [14, 0]
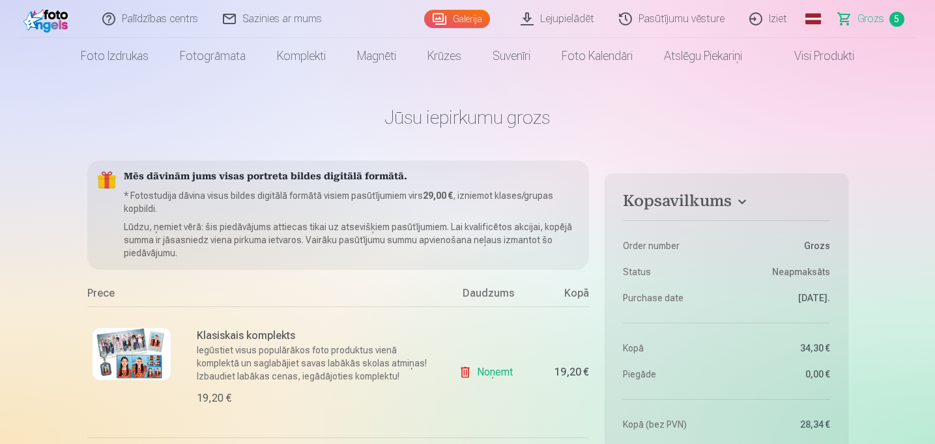
click at [476, 17] on link "Galerija" at bounding box center [457, 19] width 66 height 18
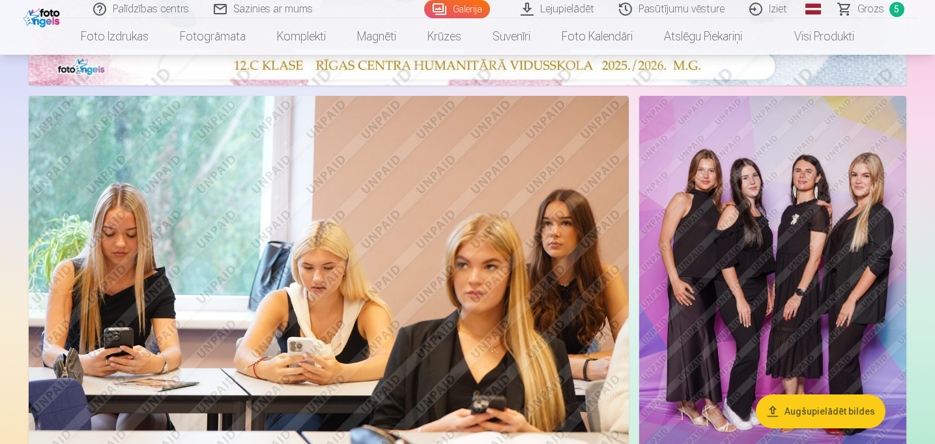
scroll to position [652, 0]
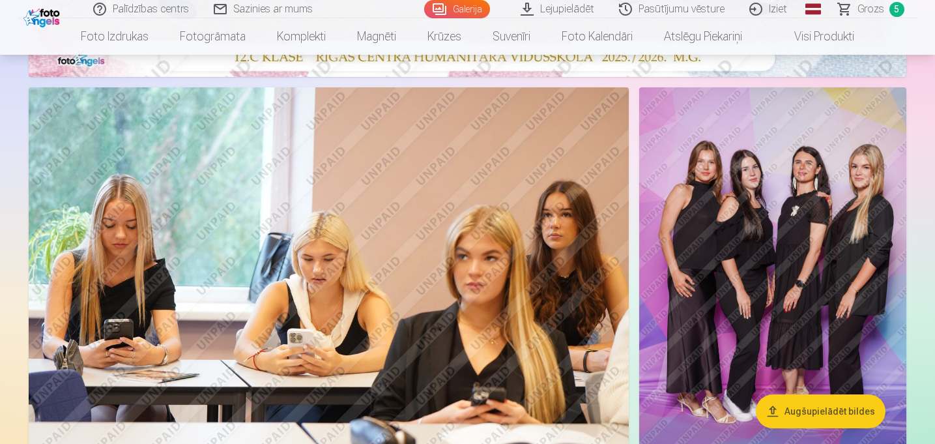
click at [864, 7] on span "Grozs" at bounding box center [870, 9] width 27 height 16
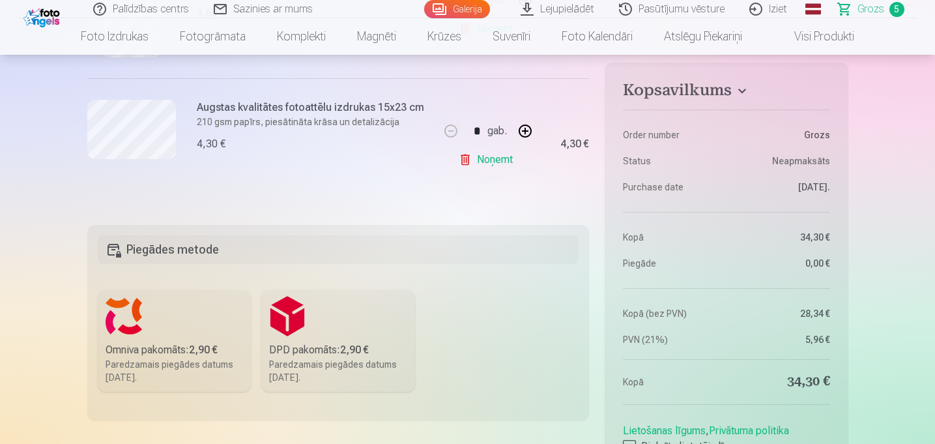
scroll to position [768, 0]
click at [154, 340] on div "Omniva pakomāts : 2,90 €" at bounding box center [175, 348] width 138 height 16
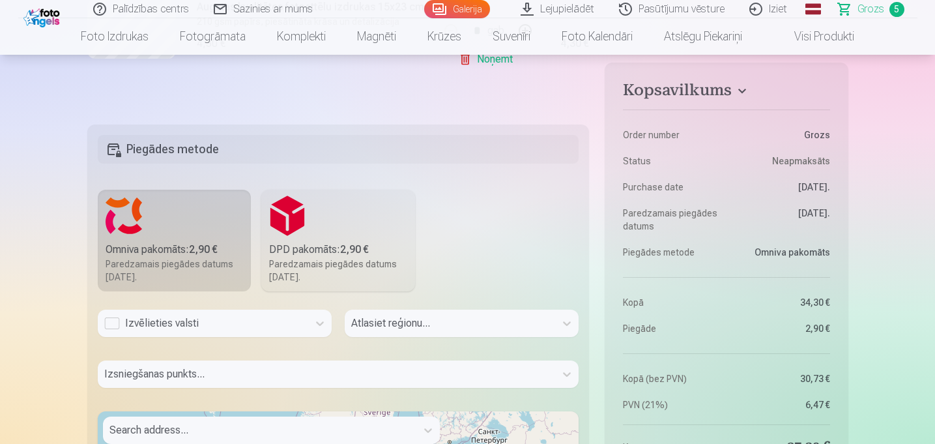
scroll to position [867, 0]
click at [287, 315] on div "Izvēlieties valsti" at bounding box center [202, 323] width 197 height 16
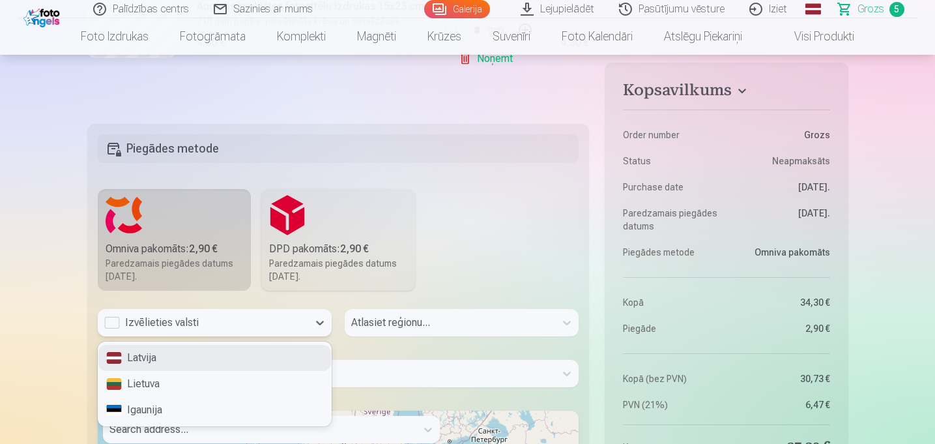
click at [235, 345] on div "Latvija" at bounding box center [214, 358] width 233 height 26
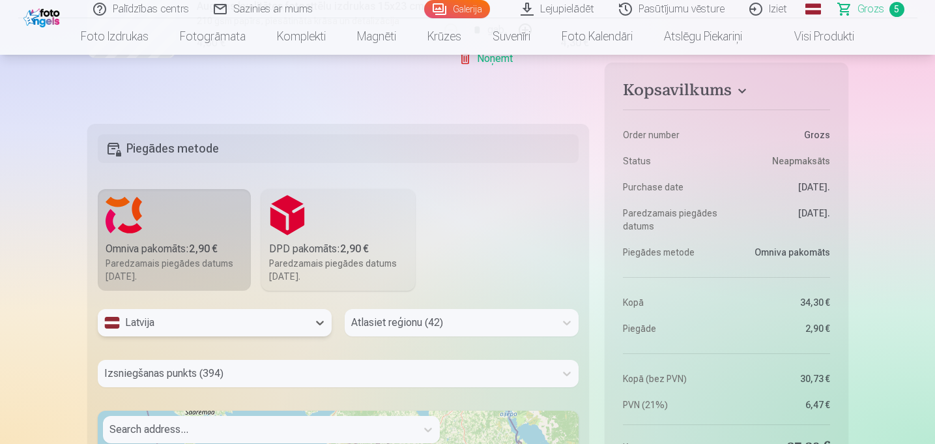
click at [406, 309] on div "Atlasiet reģionu (42)" at bounding box center [462, 322] width 234 height 27
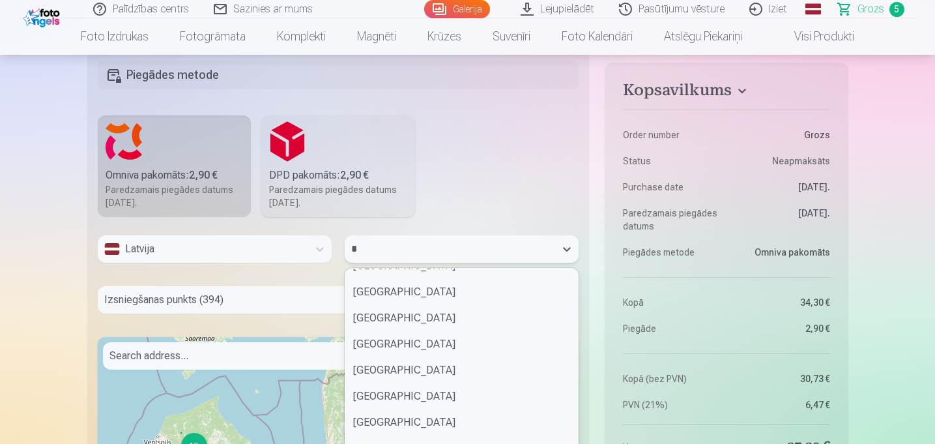
scroll to position [106, 0]
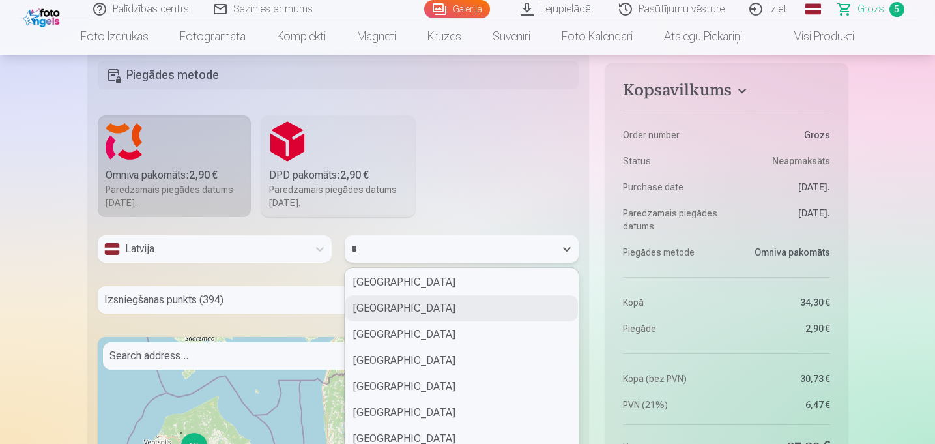
type input "**"
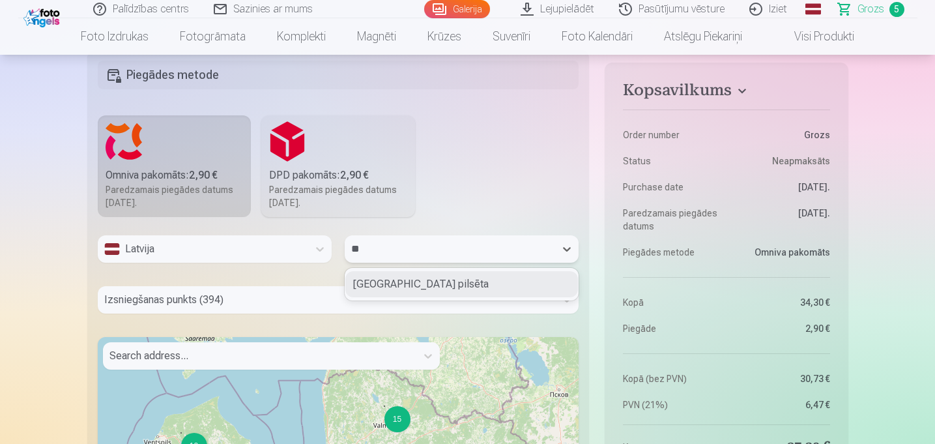
click at [382, 271] on div "[GEOGRAPHIC_DATA] pilsēta" at bounding box center [461, 284] width 233 height 26
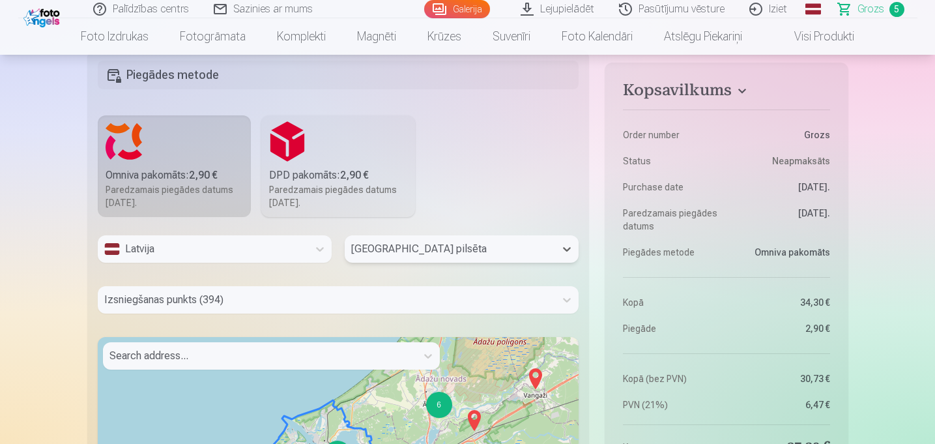
click at [162, 347] on div at bounding box center [259, 356] width 300 height 18
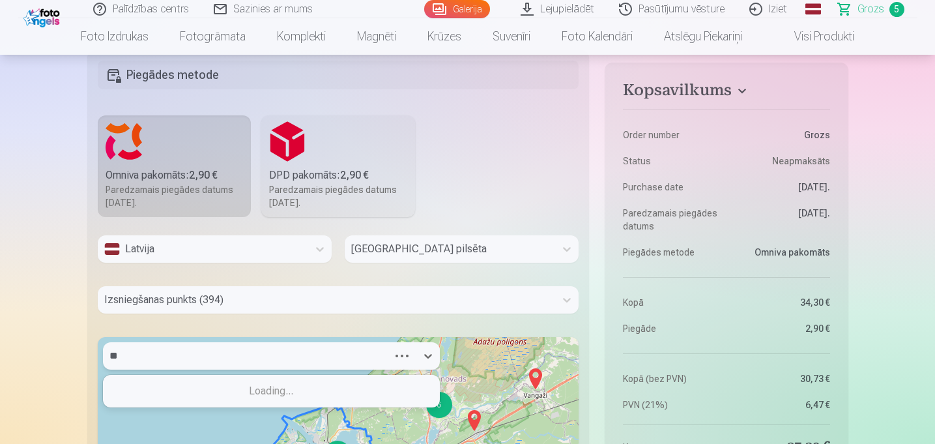
type input "*"
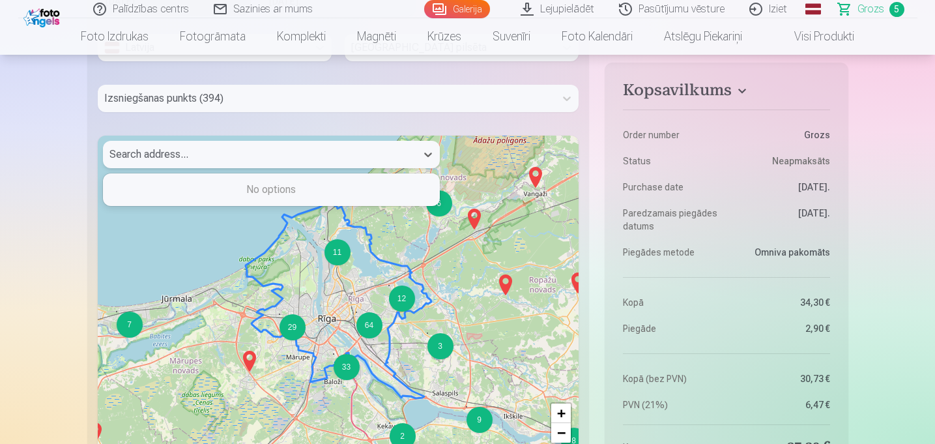
scroll to position [1169, 0]
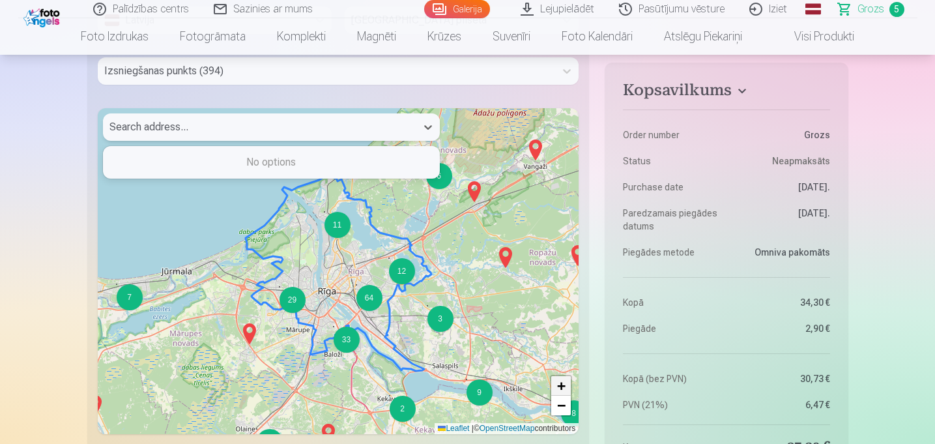
click at [558, 377] on span "+" at bounding box center [561, 385] width 8 height 16
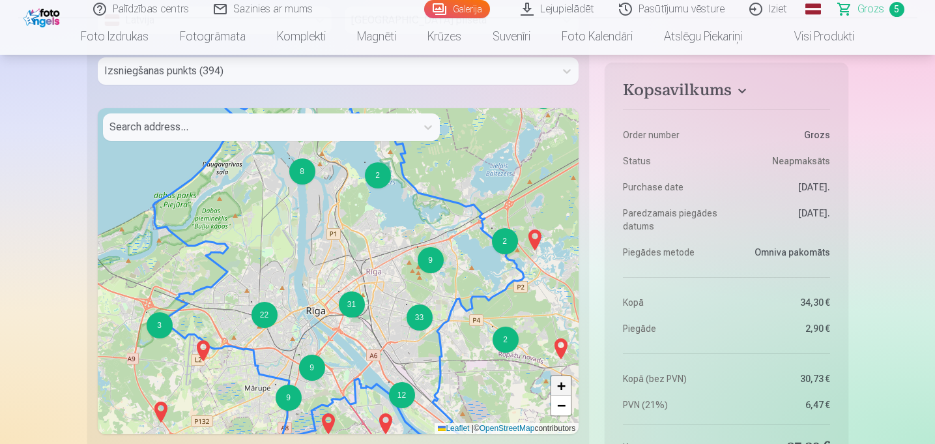
click at [558, 377] on span "+" at bounding box center [561, 385] width 8 height 16
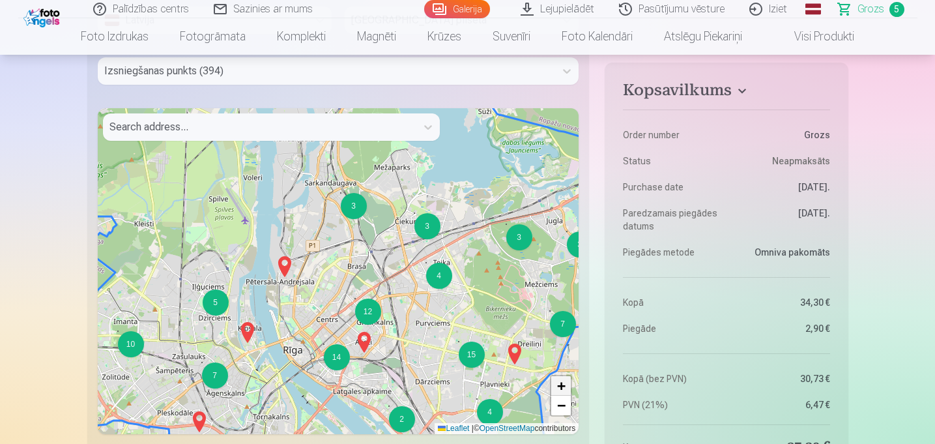
click at [558, 377] on span "+" at bounding box center [561, 385] width 8 height 16
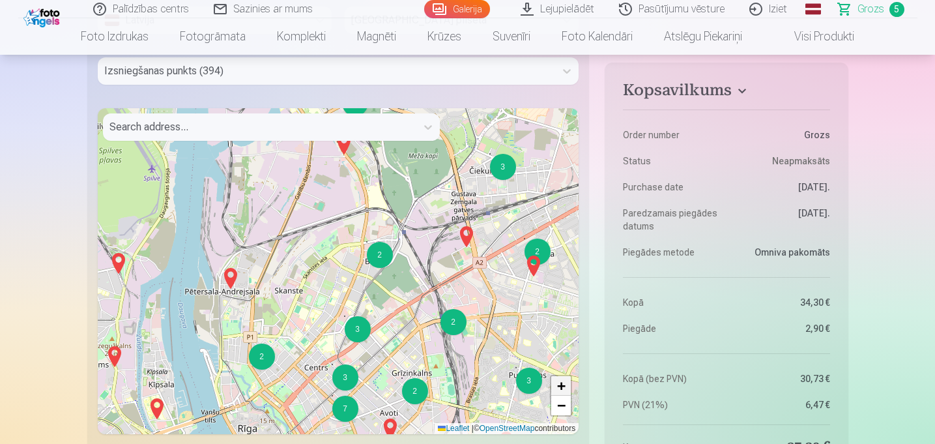
click at [558, 377] on span "+" at bounding box center [561, 385] width 8 height 16
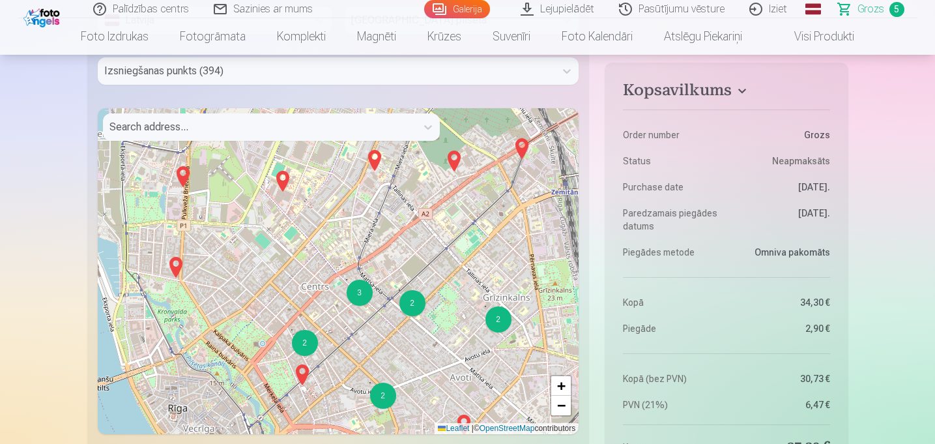
drag, startPoint x: 440, startPoint y: 349, endPoint x: 461, endPoint y: 173, distance: 177.8
click at [461, 173] on div "2 2 2 2 2 2 2 2 2 3 2 2 2 2 3 3 + − Leaflet | © OpenStreetMap contributors" at bounding box center [338, 271] width 481 height 326
click at [561, 377] on span "+" at bounding box center [561, 385] width 8 height 16
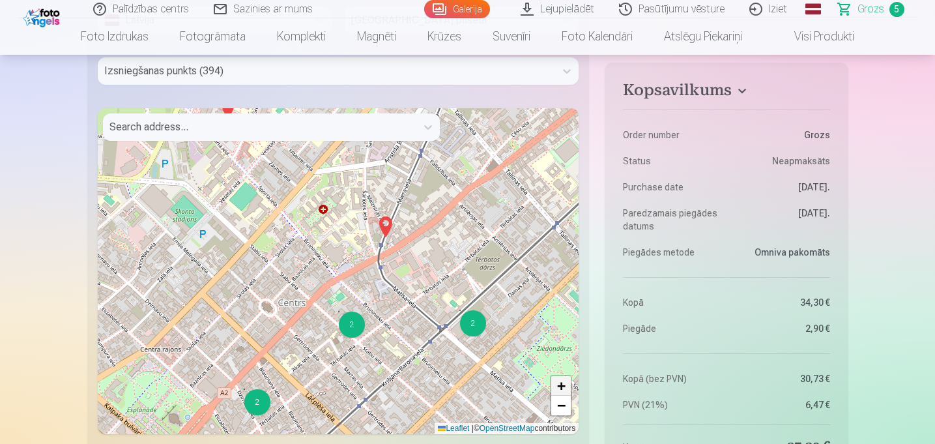
click at [561, 377] on span "+" at bounding box center [561, 385] width 8 height 16
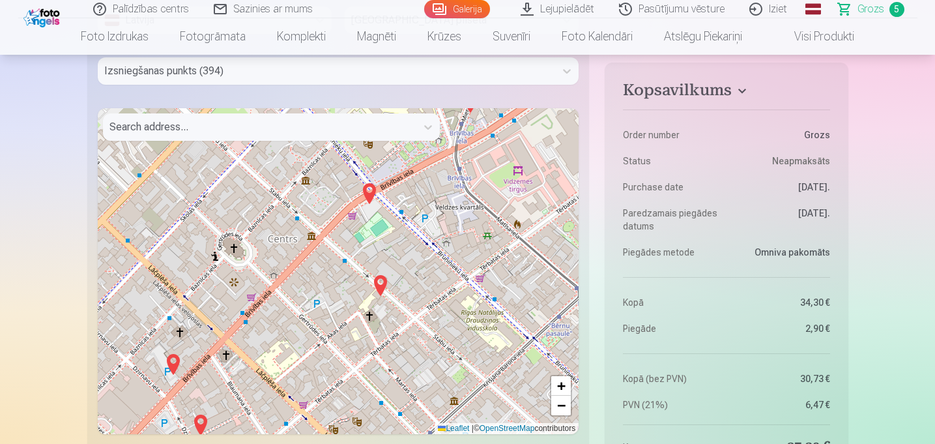
drag, startPoint x: 371, startPoint y: 295, endPoint x: 408, endPoint y: 200, distance: 102.1
click at [408, 200] on div "+ − Leaflet | © OpenStreetMap contributors" at bounding box center [338, 271] width 481 height 326
click at [370, 178] on img at bounding box center [369, 193] width 21 height 31
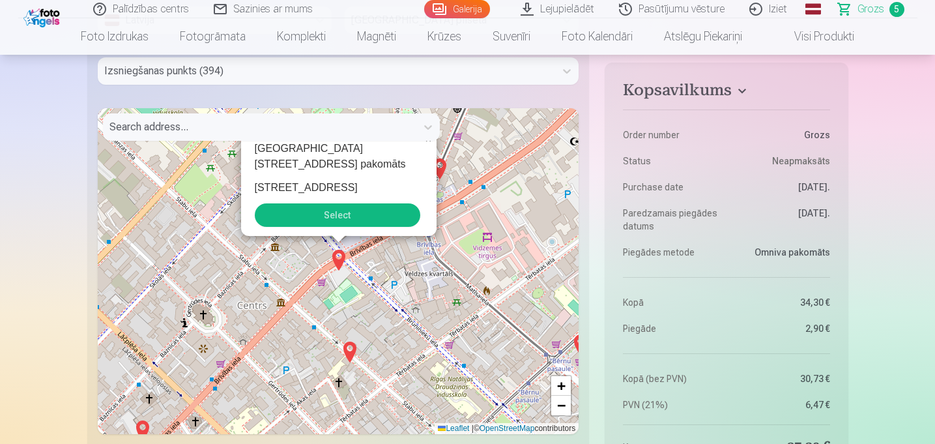
click at [344, 203] on button "Select" at bounding box center [337, 214] width 165 height 23
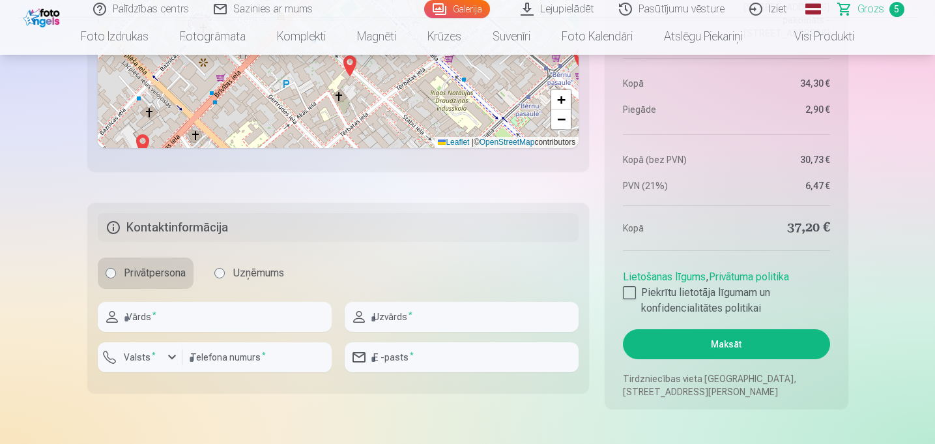
scroll to position [1459, 0]
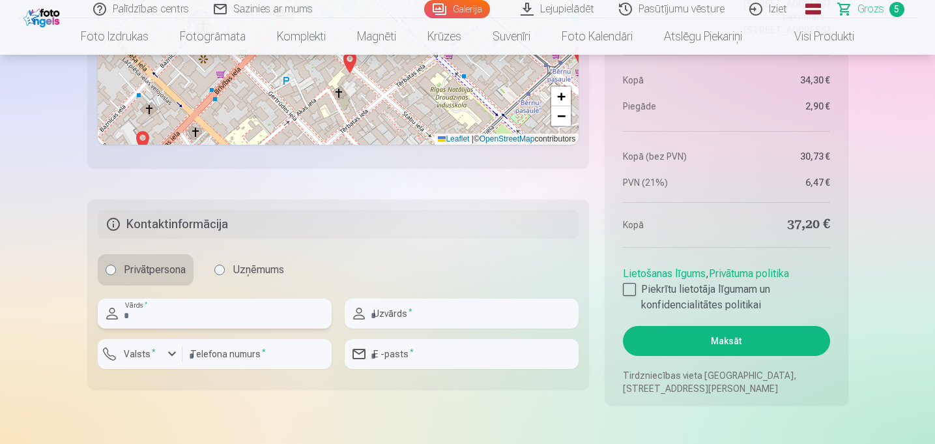
click at [170, 298] on input "text" at bounding box center [215, 313] width 234 height 30
type input "******"
type input "**********"
type input "******"
type input "********"
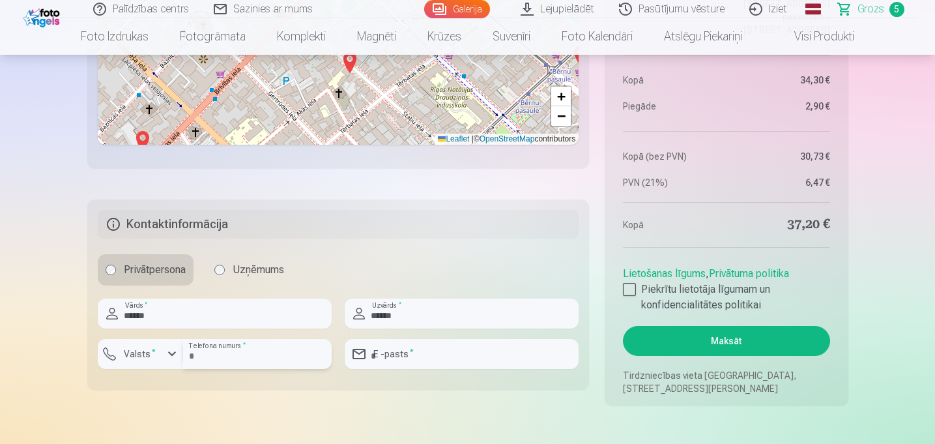
type input "**********"
click at [230, 339] on input "********" at bounding box center [256, 354] width 149 height 30
type input "********"
click at [433, 339] on input "**********" at bounding box center [462, 354] width 234 height 30
click at [448, 339] on input "**********" at bounding box center [462, 354] width 234 height 30
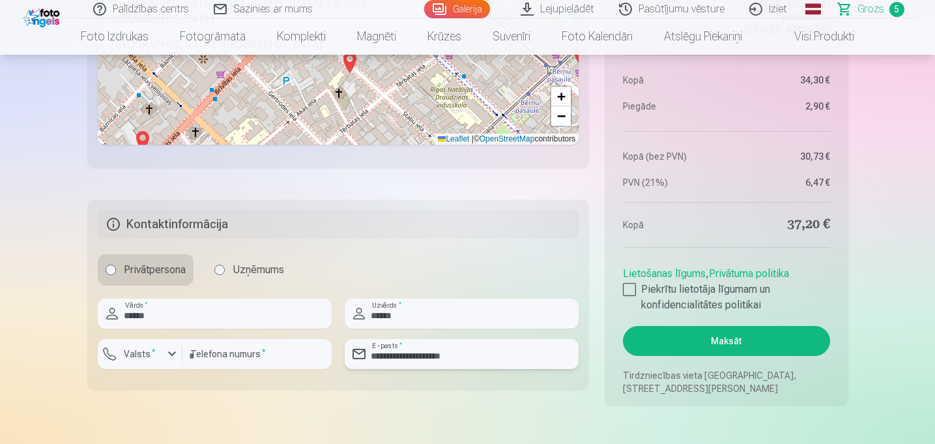
click at [448, 339] on input "**********" at bounding box center [462, 354] width 234 height 30
type input "**********"
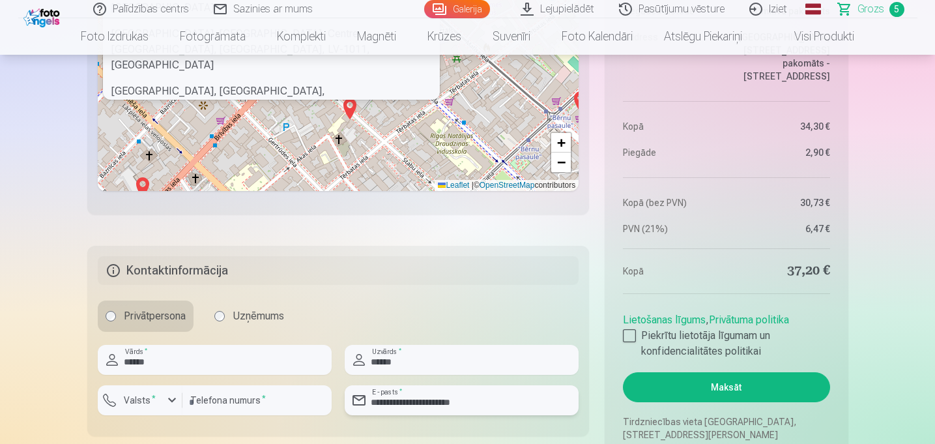
scroll to position [1402, 0]
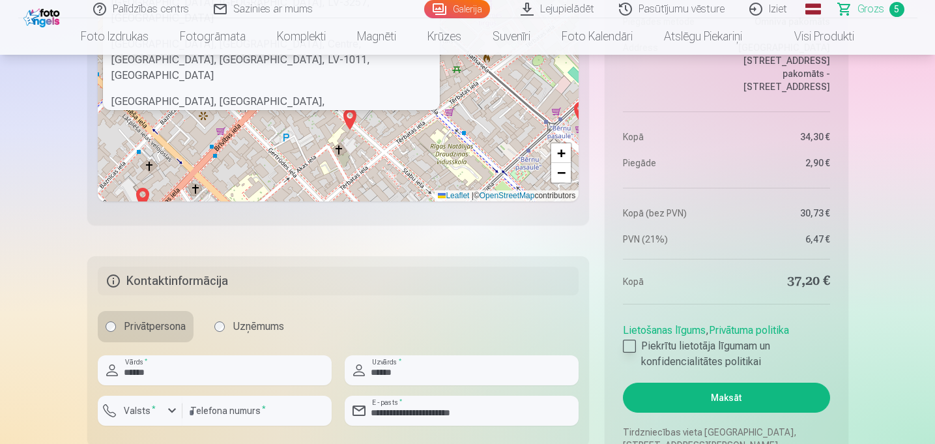
click at [627, 339] on div at bounding box center [629, 345] width 13 height 13
click at [737, 382] on button "Maksāt" at bounding box center [726, 397] width 207 height 30
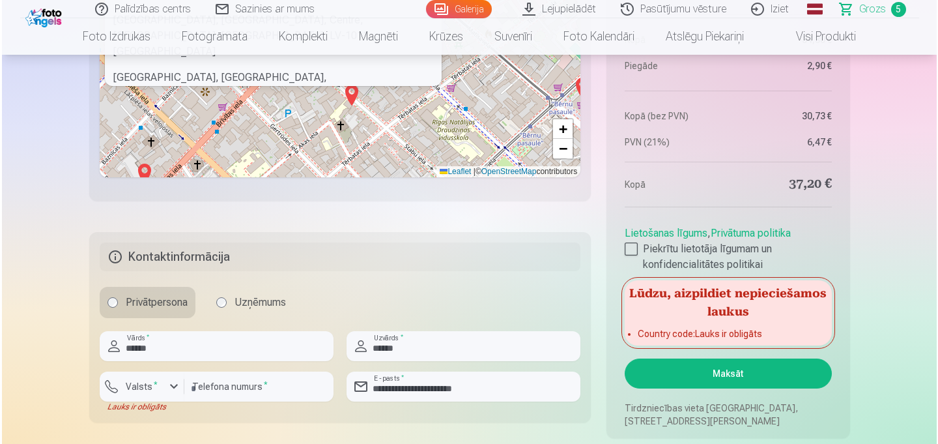
scroll to position [1477, 0]
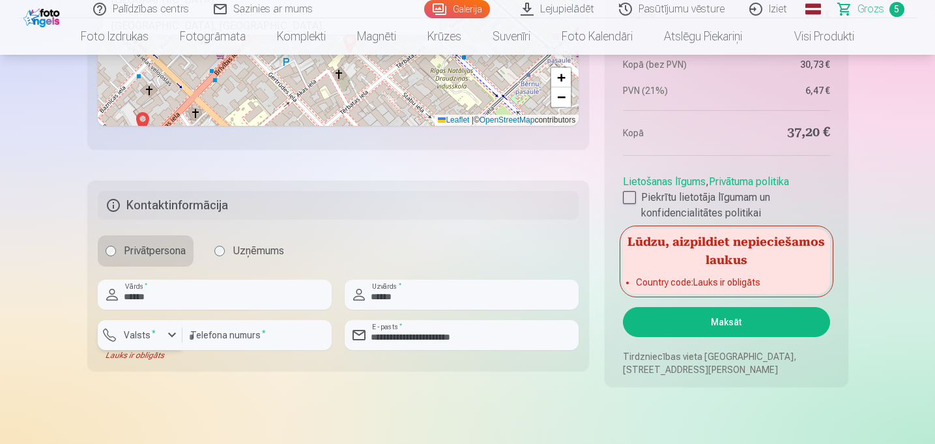
click at [172, 327] on div "button" at bounding box center [172, 335] width 16 height 16
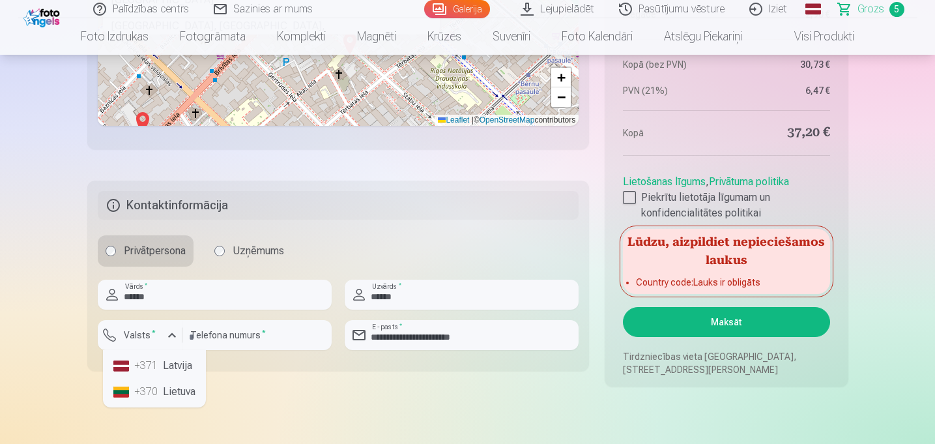
click at [172, 352] on li "+371 Latvija" at bounding box center [154, 365] width 93 height 26
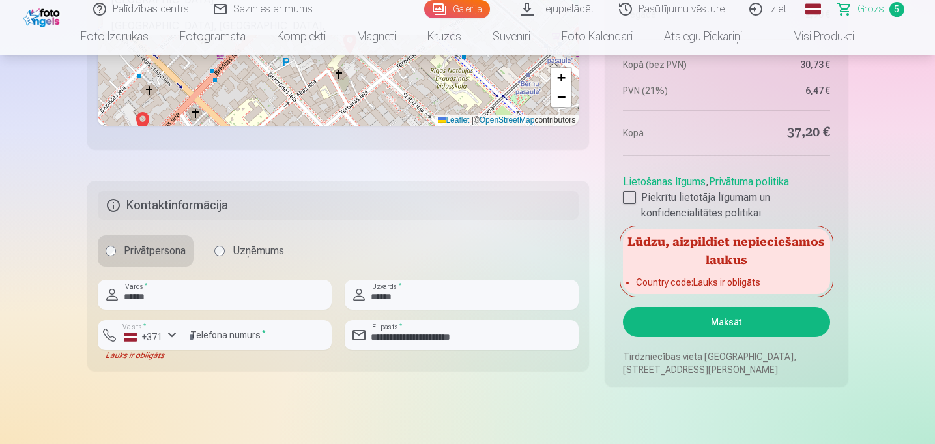
click at [722, 307] on button "Maksāt" at bounding box center [726, 322] width 207 height 30
